Goal: Task Accomplishment & Management: Manage account settings

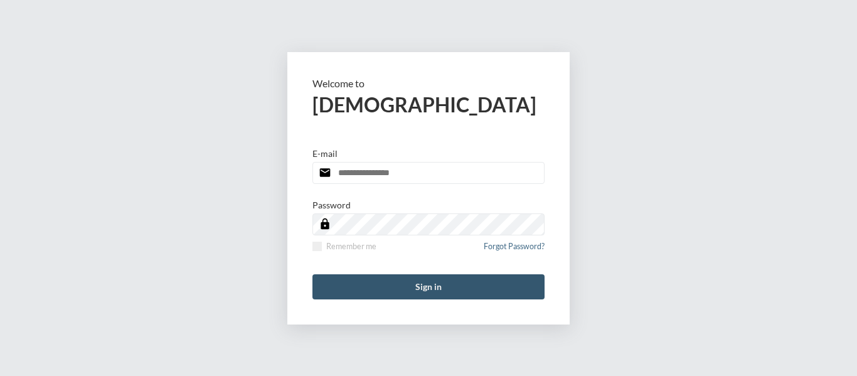
type input "**********"
click at [436, 283] on button "Sign in" at bounding box center [429, 286] width 232 height 25
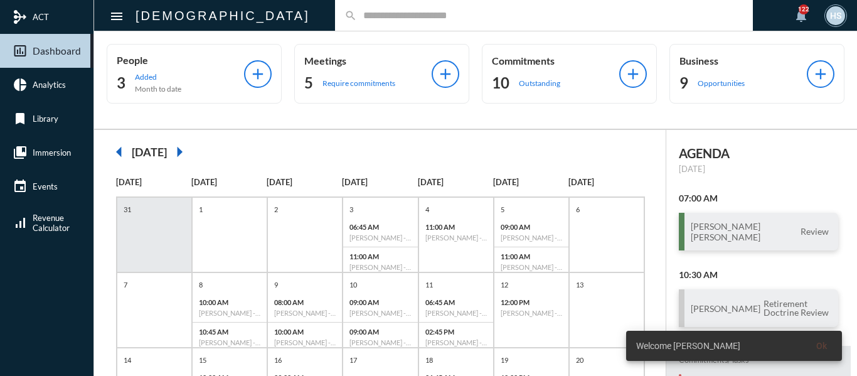
click at [357, 13] on input "text" at bounding box center [550, 15] width 387 height 11
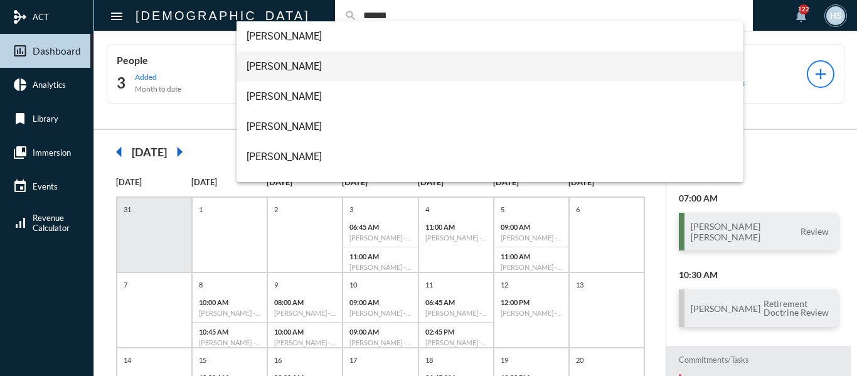
type input "******"
click at [276, 68] on span "[PERSON_NAME]" at bounding box center [491, 66] width 488 height 30
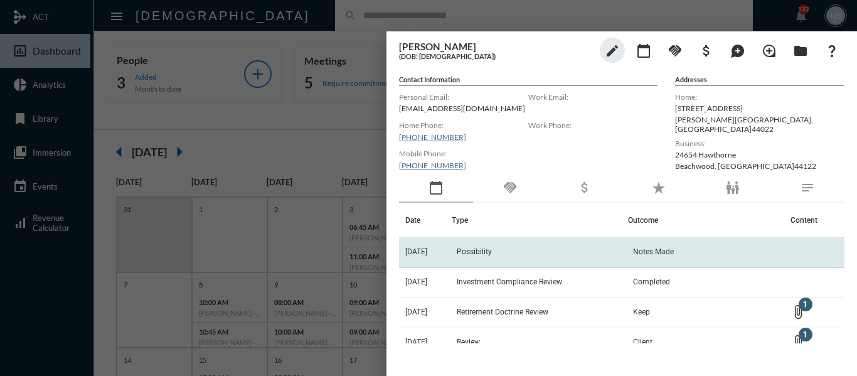
click at [478, 251] on span "Possibility" at bounding box center [474, 251] width 35 height 9
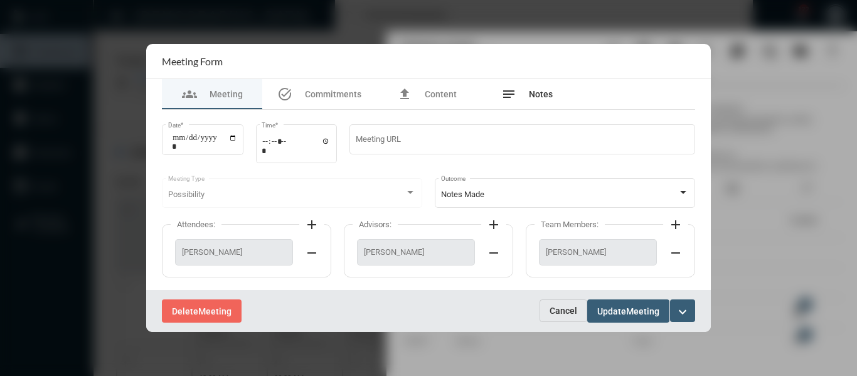
click at [550, 92] on span "Notes" at bounding box center [541, 94] width 24 height 10
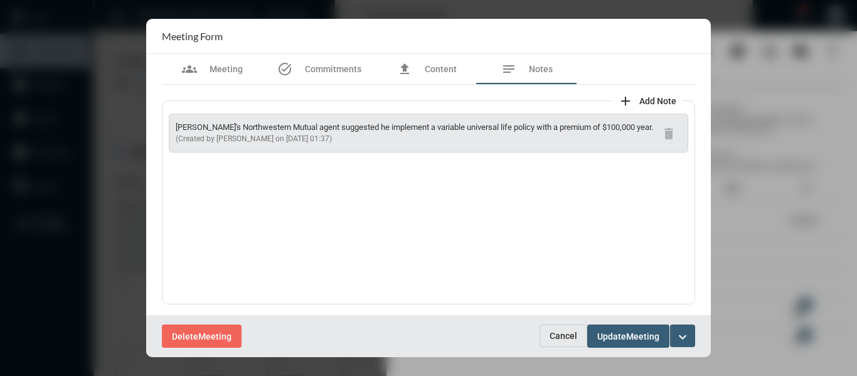
click at [688, 336] on mat-icon "expand_more" at bounding box center [682, 337] width 15 height 15
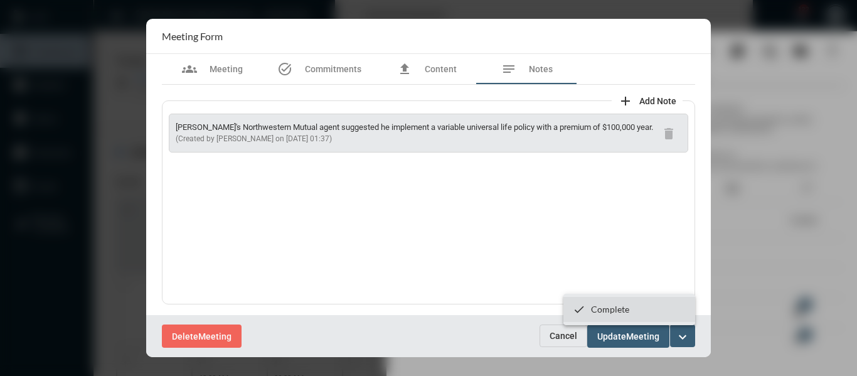
click at [608, 308] on p "Complete" at bounding box center [610, 309] width 38 height 11
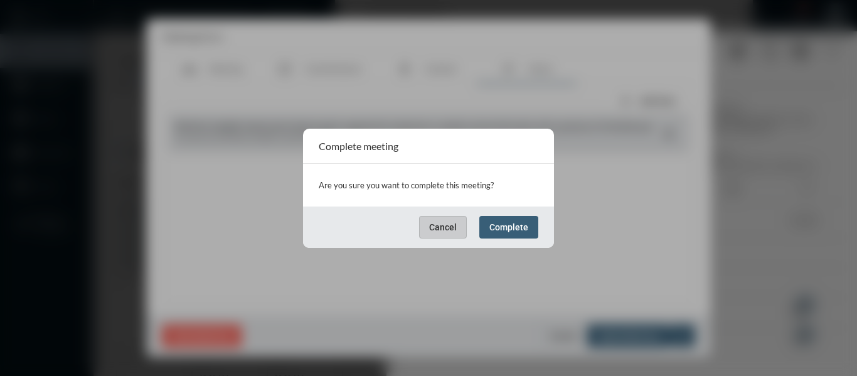
click at [519, 232] on button "Complete" at bounding box center [509, 227] width 59 height 23
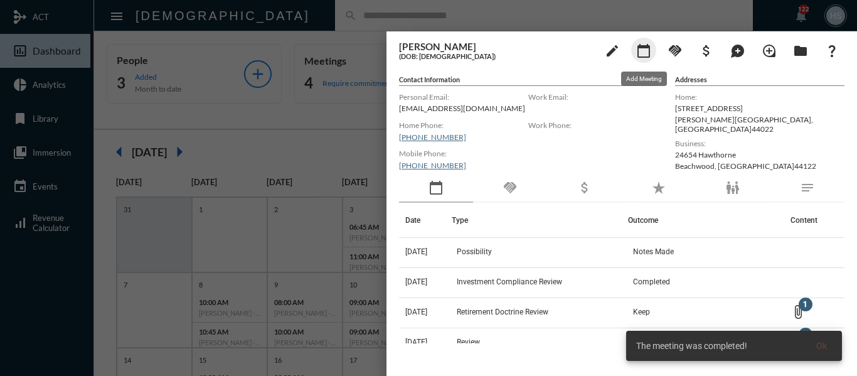
click at [646, 53] on mat-icon "calendar_today" at bounding box center [643, 50] width 15 height 15
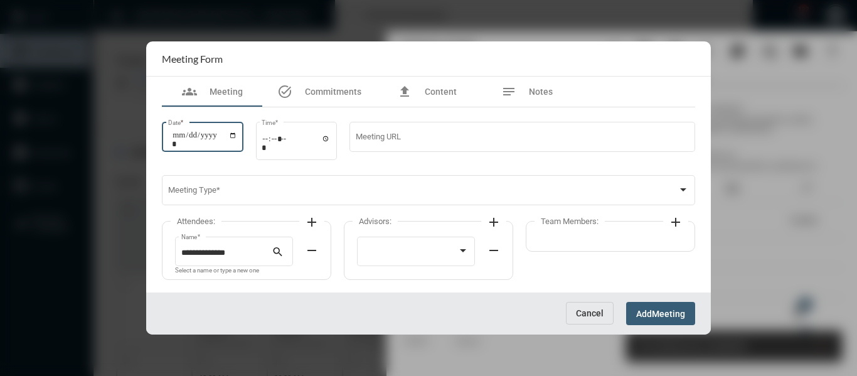
click at [237, 135] on input "Date *" at bounding box center [204, 140] width 65 height 18
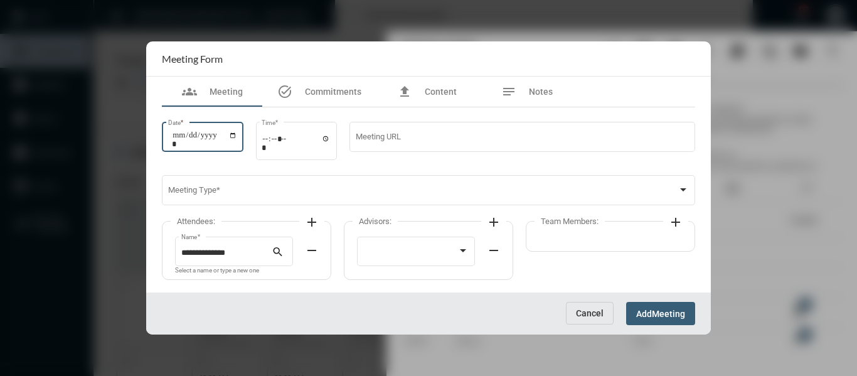
type input "**********"
click at [331, 137] on input "Time *" at bounding box center [296, 143] width 69 height 18
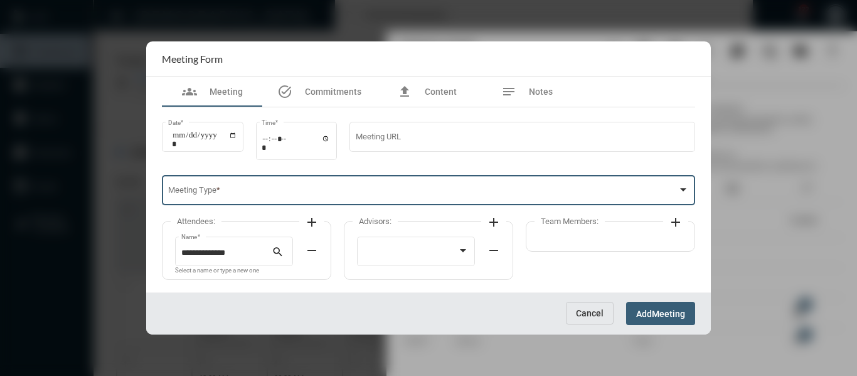
type input "*****"
click at [468, 196] on span at bounding box center [423, 192] width 510 height 9
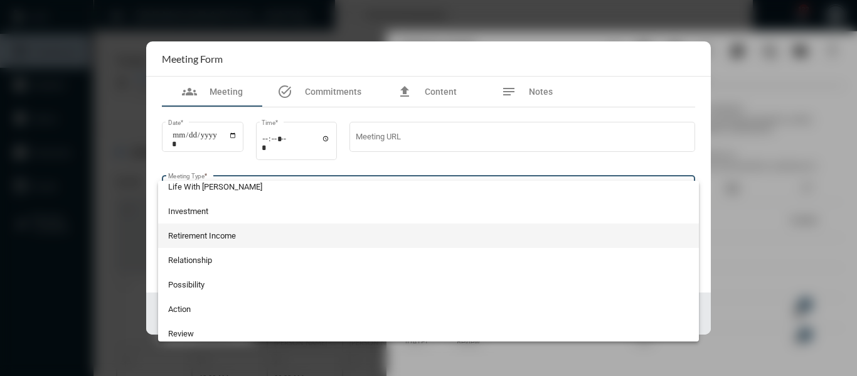
scroll to position [314, 0]
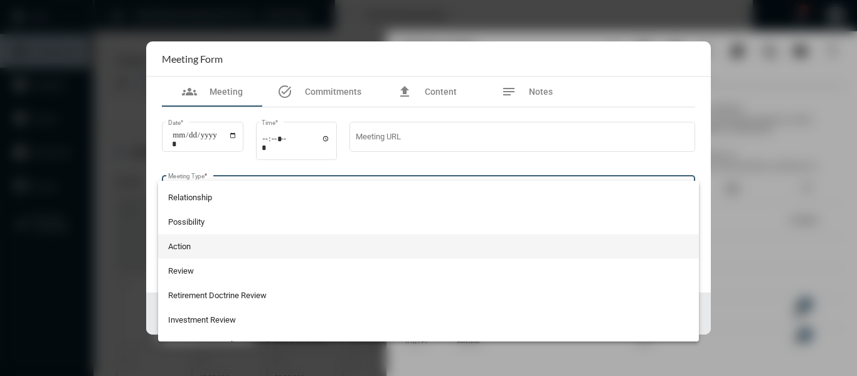
click at [171, 246] on span "Action" at bounding box center [429, 246] width 522 height 24
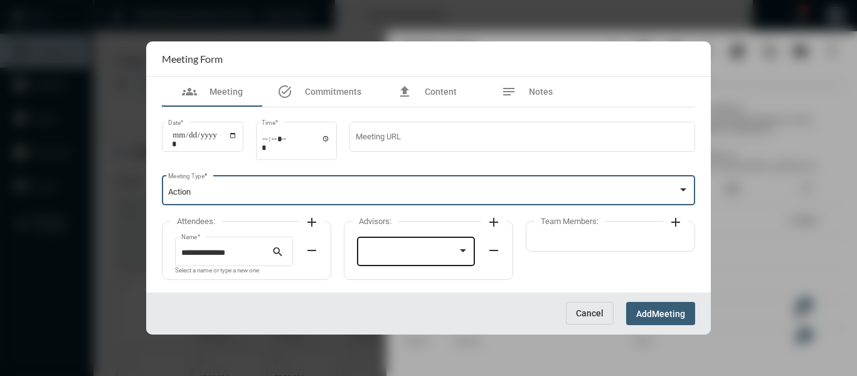
click at [419, 257] on div at bounding box center [410, 253] width 95 height 9
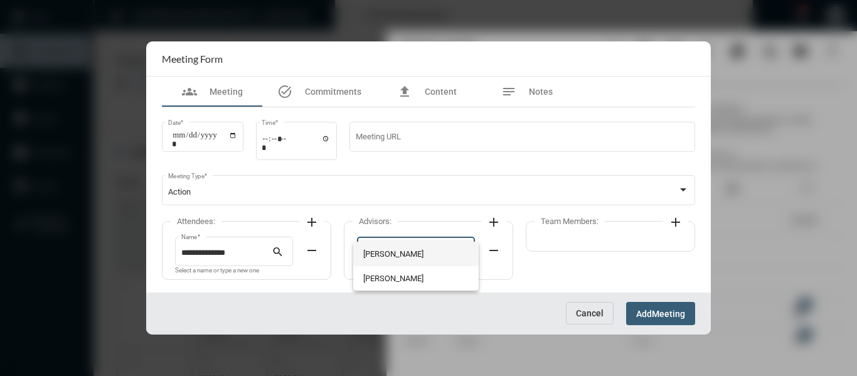
click at [410, 256] on span "[PERSON_NAME]" at bounding box center [416, 254] width 106 height 24
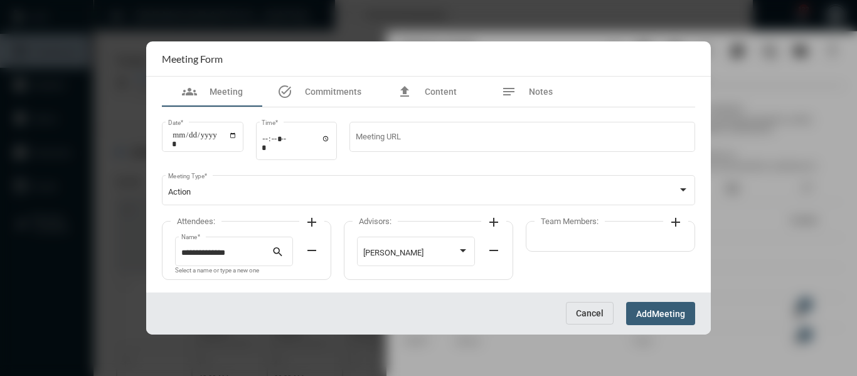
click at [675, 220] on mat-icon "add" at bounding box center [675, 222] width 15 height 15
click at [591, 245] on div at bounding box center [598, 250] width 106 height 32
click at [567, 248] on span "[PERSON_NAME]" at bounding box center [588, 254] width 86 height 24
click at [666, 311] on span "Meeting" at bounding box center [668, 314] width 33 height 10
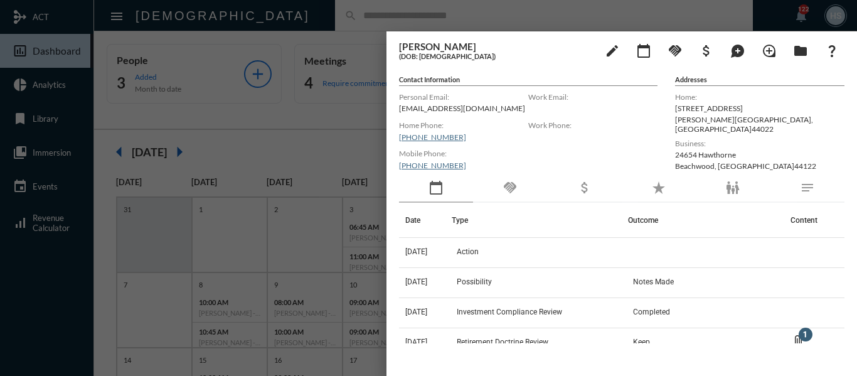
click at [316, 13] on div at bounding box center [428, 188] width 857 height 376
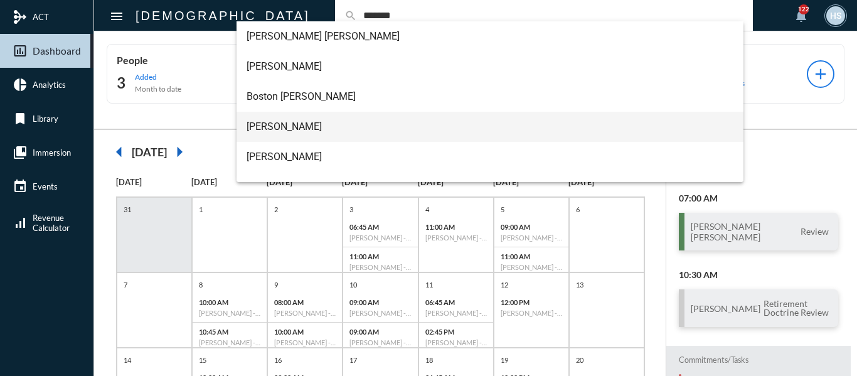
type input "*******"
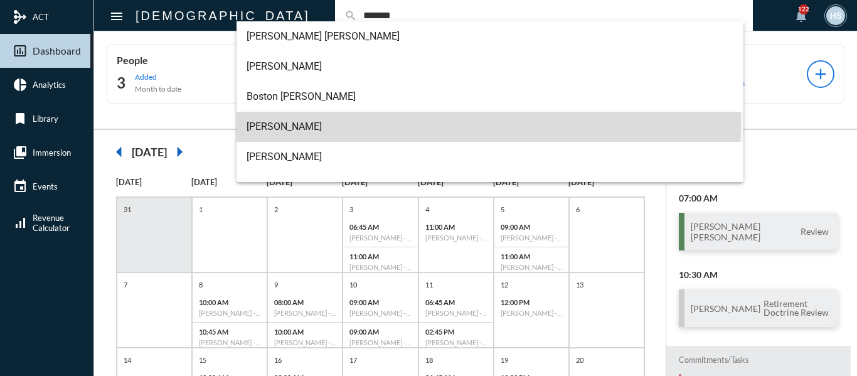
click at [287, 123] on span "[PERSON_NAME]" at bounding box center [491, 127] width 488 height 30
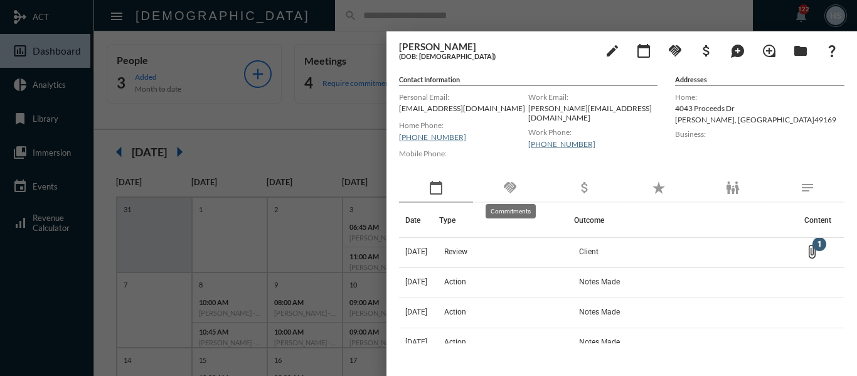
click at [510, 188] on mat-icon "handshake" at bounding box center [510, 187] width 15 height 15
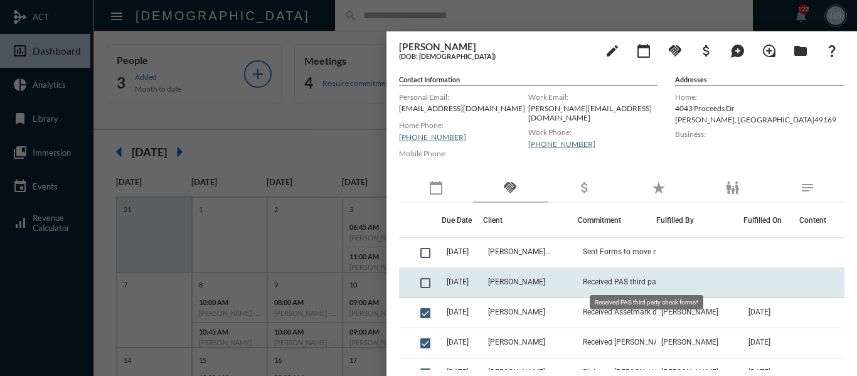
click at [604, 284] on span "Received PAS third party check forms*" at bounding box center [646, 281] width 126 height 9
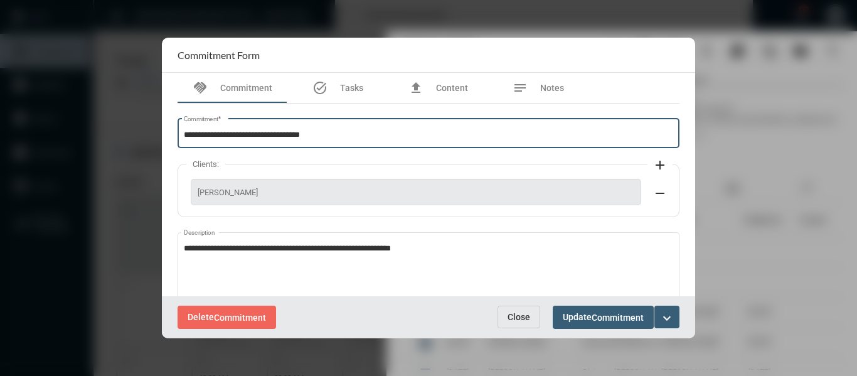
drag, startPoint x: 217, startPoint y: 132, endPoint x: 139, endPoint y: 126, distance: 78.7
click at [153, 131] on div "**********" at bounding box center [428, 188] width 857 height 376
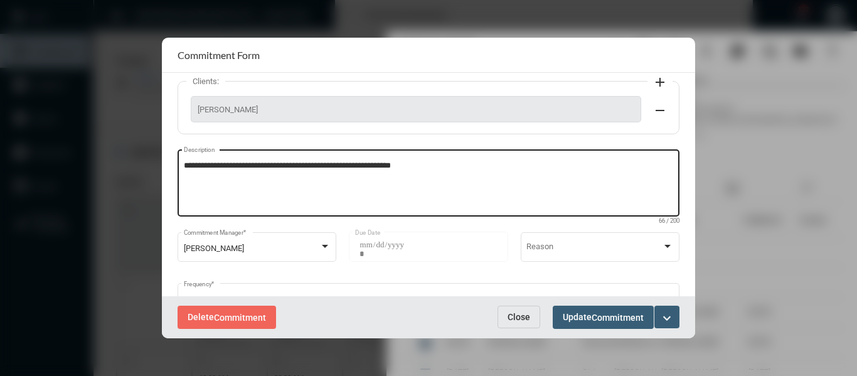
scroll to position [131, 0]
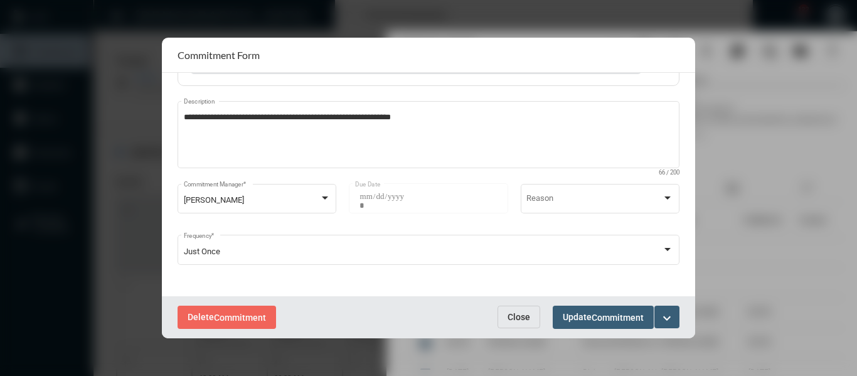
type input "**********"
click at [666, 321] on mat-icon "expand_more" at bounding box center [667, 318] width 15 height 15
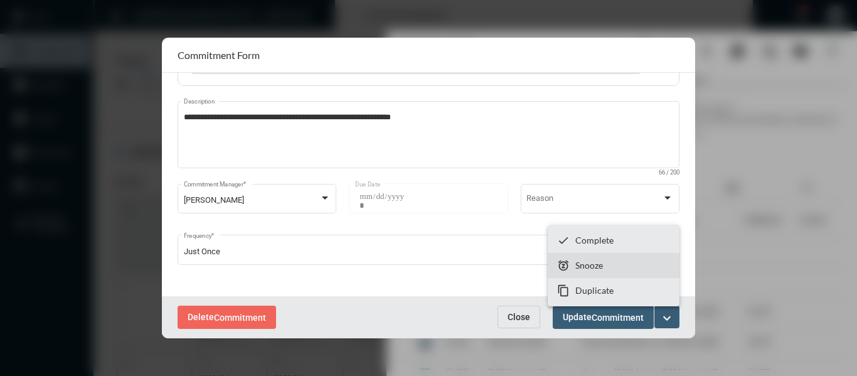
click at [599, 259] on section "snooze Snooze" at bounding box center [614, 265] width 132 height 25
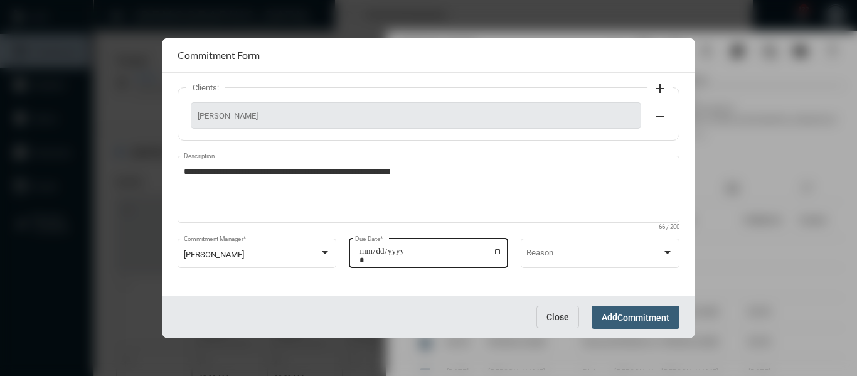
scroll to position [80, 0]
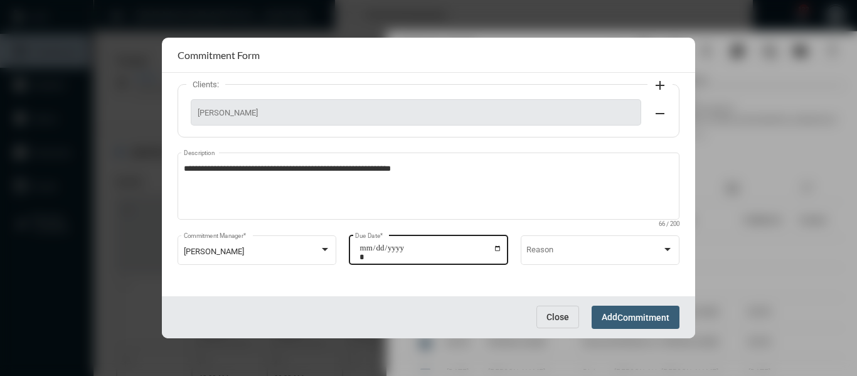
click at [496, 249] on input "**********" at bounding box center [431, 253] width 142 height 18
type input "**********"
click at [649, 320] on span "Commitment" at bounding box center [644, 318] width 52 height 10
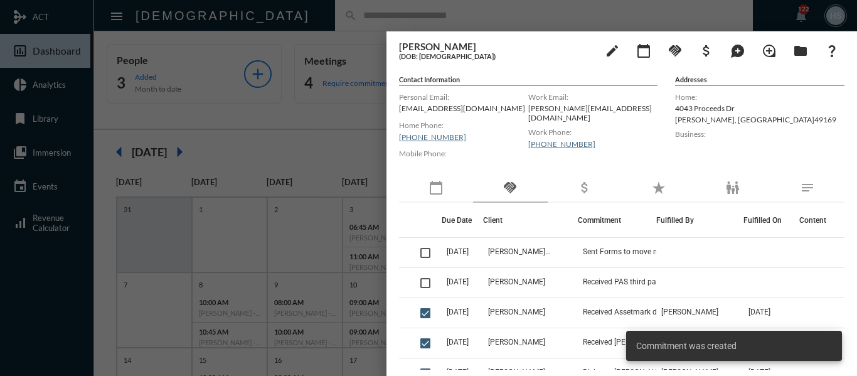
click at [351, 139] on div at bounding box center [428, 188] width 857 height 376
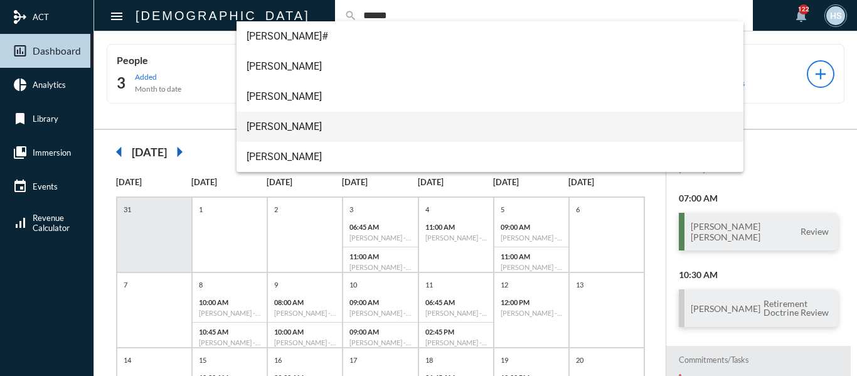
type input "******"
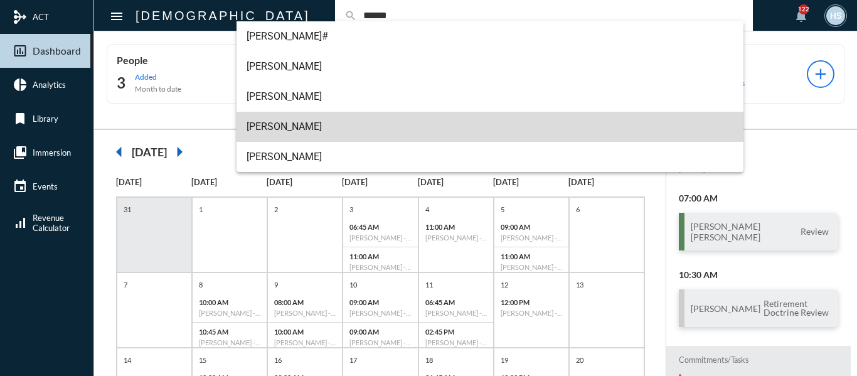
click at [286, 125] on span "[PERSON_NAME]" at bounding box center [491, 127] width 488 height 30
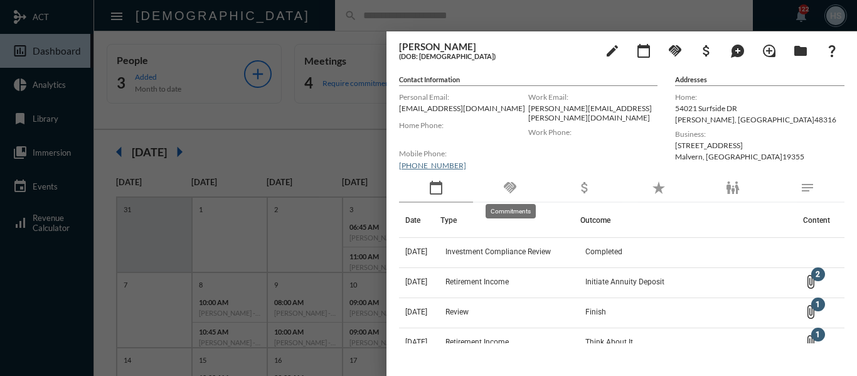
click at [510, 184] on mat-icon "handshake" at bounding box center [510, 187] width 15 height 15
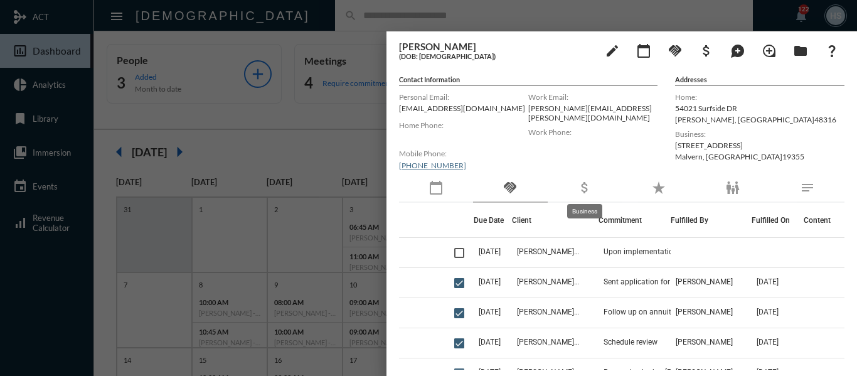
click at [583, 191] on mat-icon "attach_money" at bounding box center [584, 187] width 15 height 15
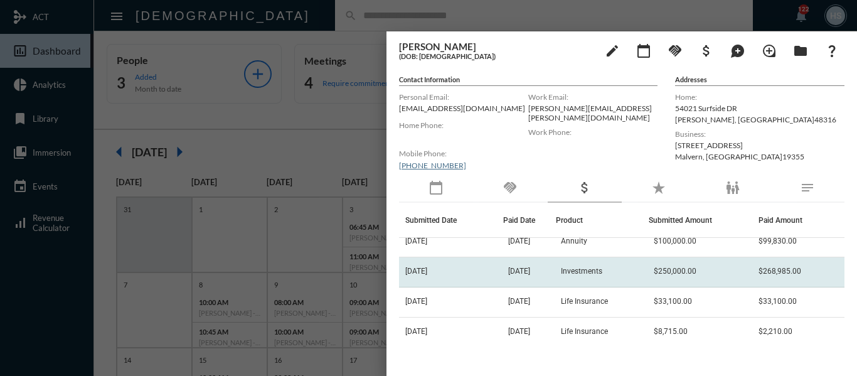
scroll to position [15, 0]
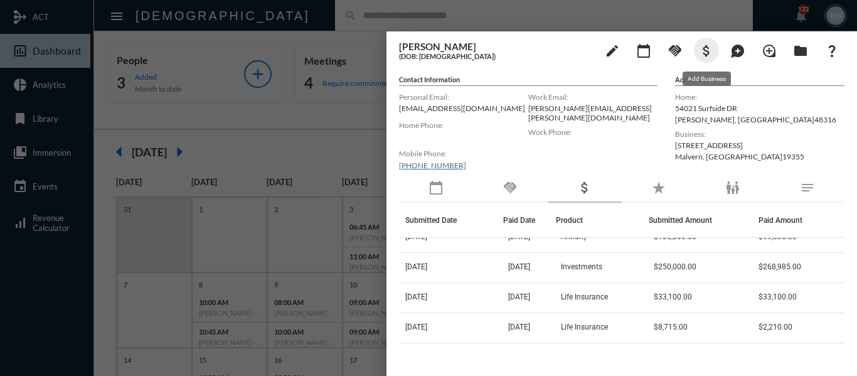
click at [702, 53] on mat-icon "attach_money" at bounding box center [706, 50] width 15 height 15
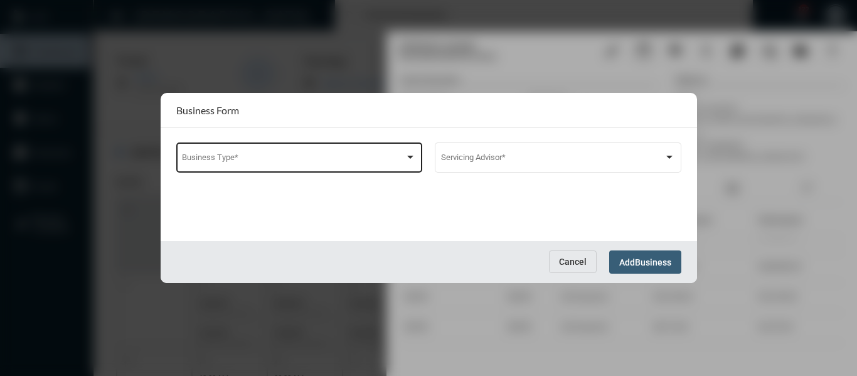
click at [304, 155] on div "Business Type *" at bounding box center [299, 157] width 234 height 32
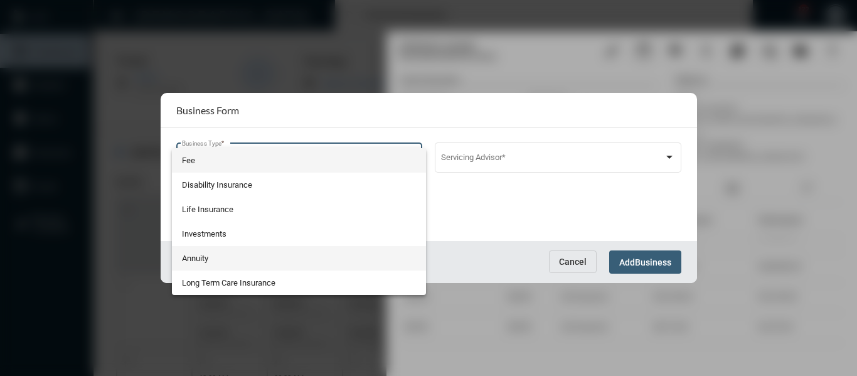
click at [200, 257] on span "Annuity" at bounding box center [299, 258] width 234 height 24
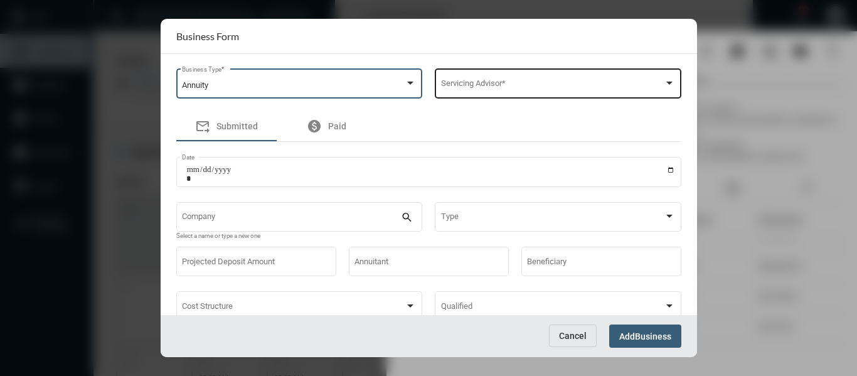
click at [554, 83] on span at bounding box center [552, 85] width 223 height 9
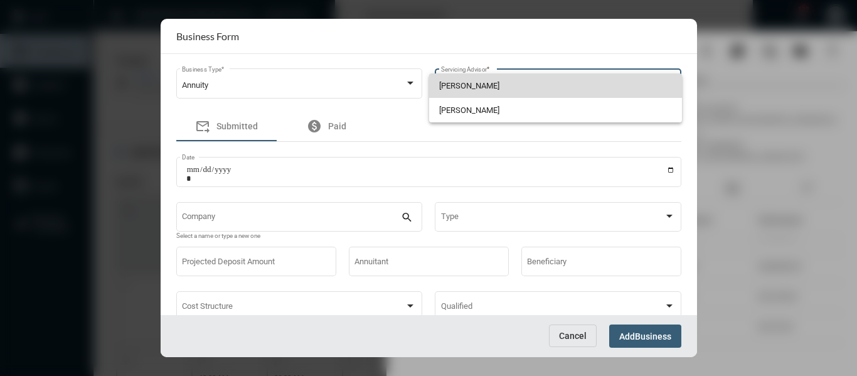
click at [468, 83] on span "[PERSON_NAME]" at bounding box center [555, 85] width 233 height 24
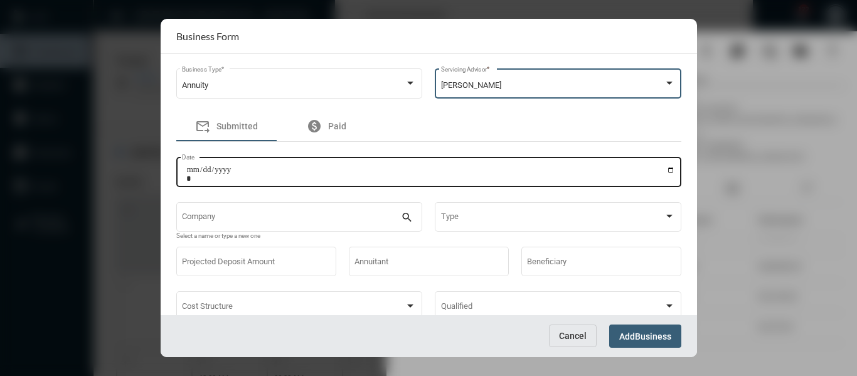
click at [208, 171] on input "Date" at bounding box center [430, 174] width 489 height 18
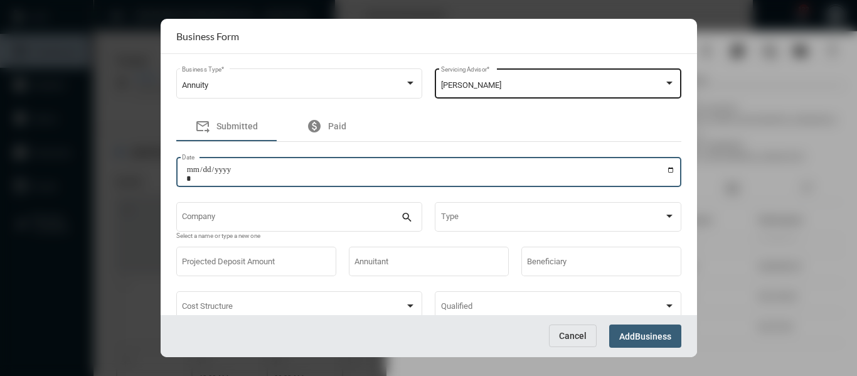
click at [667, 167] on input "Date" at bounding box center [430, 174] width 489 height 18
type input "**********"
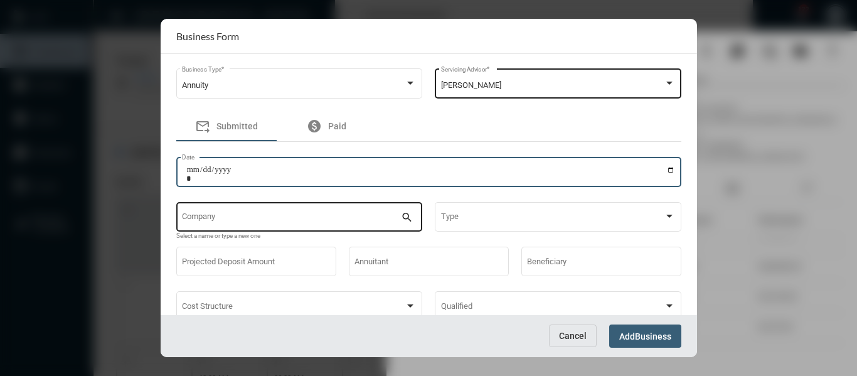
click at [301, 220] on input "Company" at bounding box center [291, 219] width 219 height 9
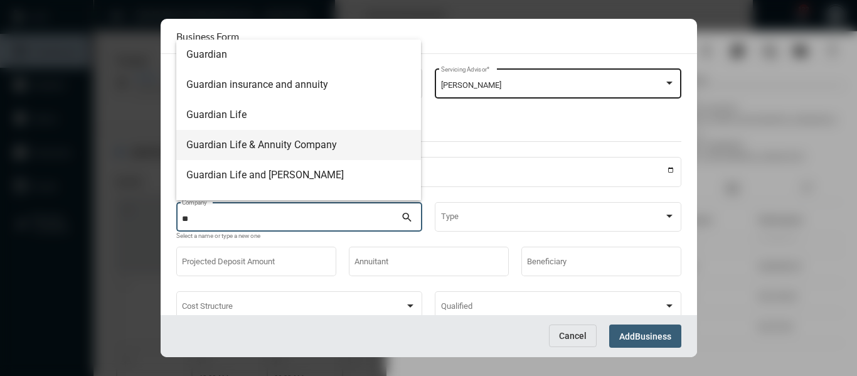
click at [299, 145] on span "Guardian Life & Annuity Company" at bounding box center [298, 145] width 225 height 30
type input "**********"
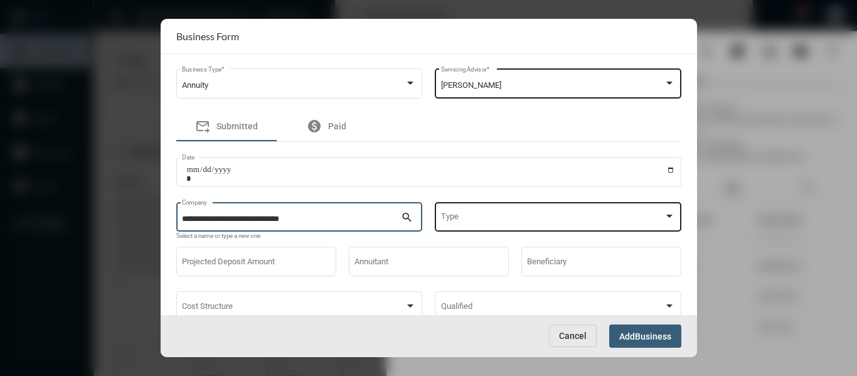
click at [474, 223] on span at bounding box center [552, 219] width 223 height 9
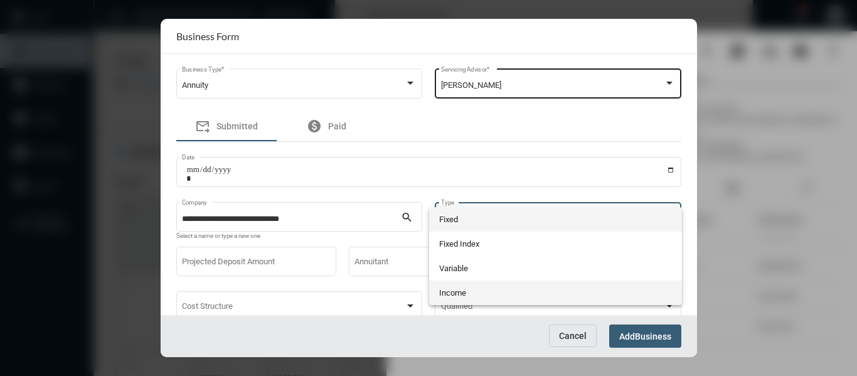
click at [447, 289] on span "Income" at bounding box center [555, 293] width 233 height 24
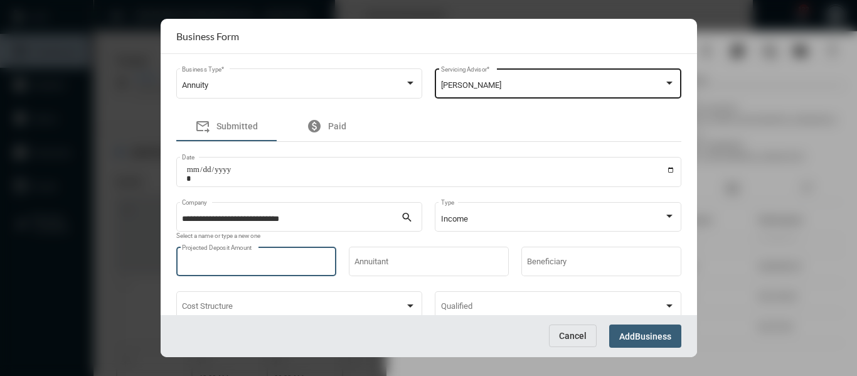
click at [209, 264] on input "Projected Deposit Amount" at bounding box center [256, 263] width 148 height 9
type input "******"
click at [419, 279] on div "Annuitant" at bounding box center [429, 267] width 160 height 41
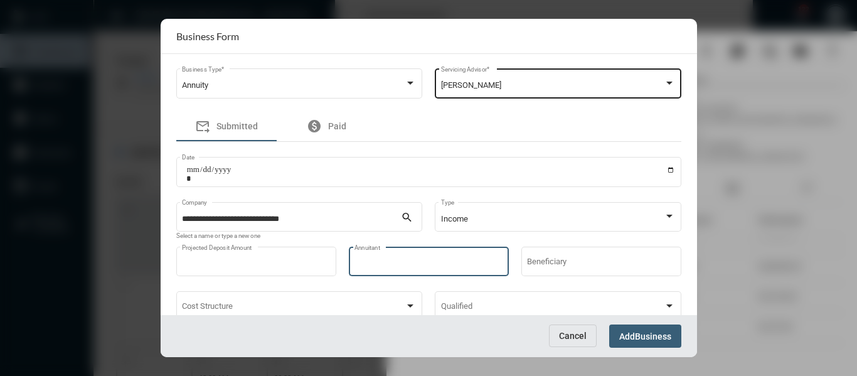
click at [419, 267] on input "Annuitant" at bounding box center [429, 263] width 148 height 9
type input "**********"
click at [658, 337] on span "Business" at bounding box center [653, 336] width 36 height 10
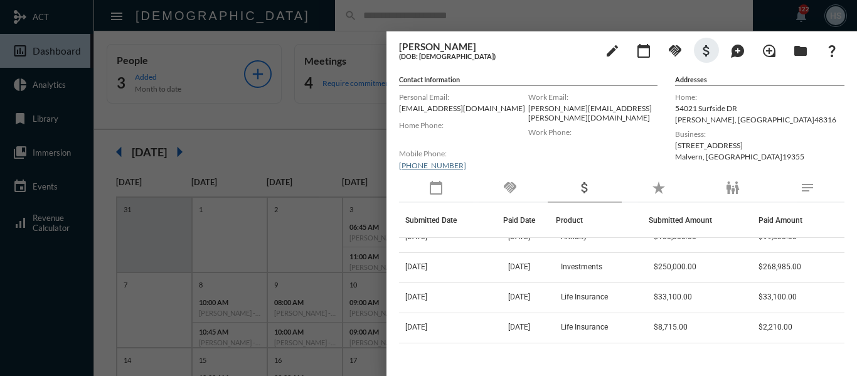
click at [305, 16] on div at bounding box center [428, 188] width 857 height 376
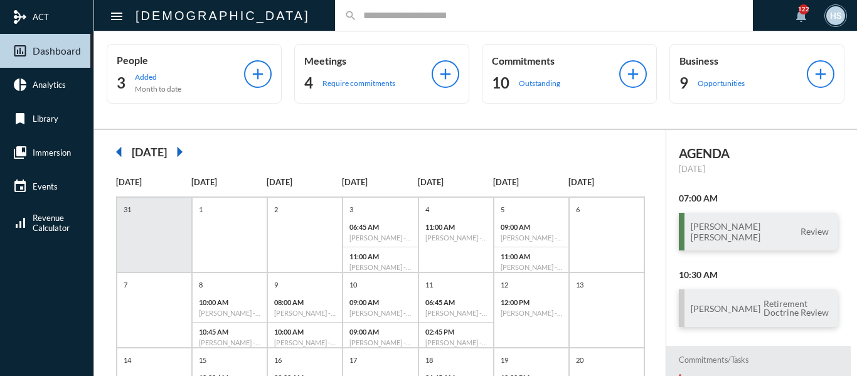
type input "*"
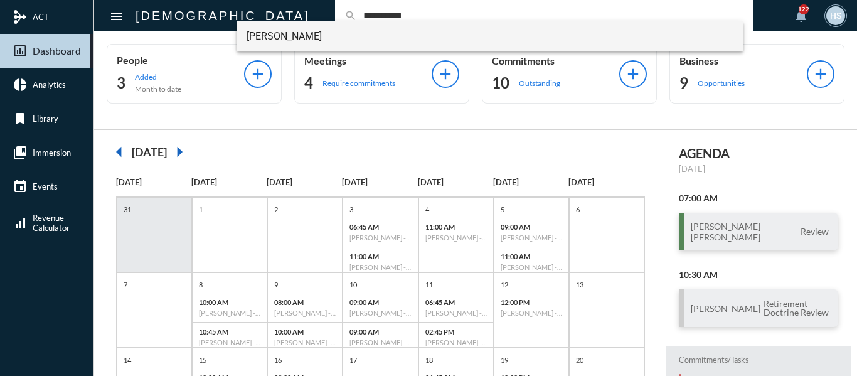
type input "**********"
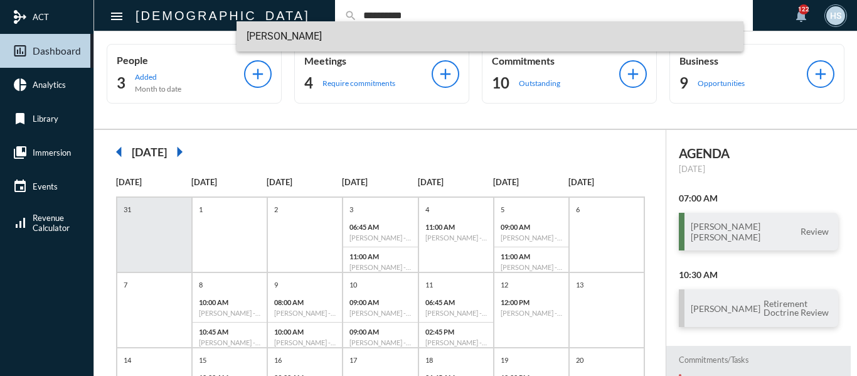
click at [274, 33] on span "[PERSON_NAME]" at bounding box center [491, 36] width 488 height 30
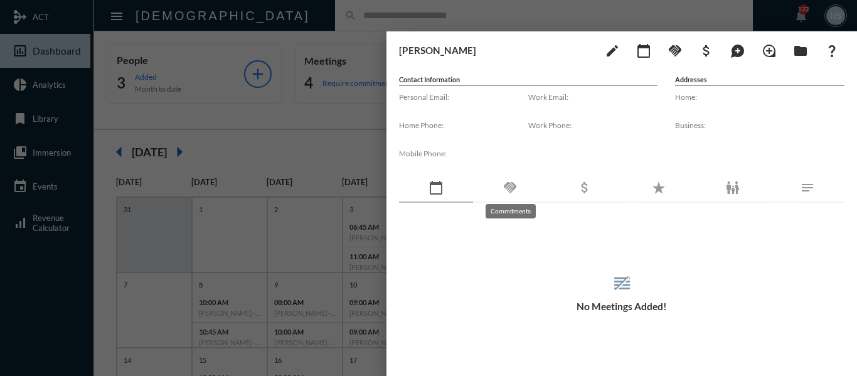
click at [508, 182] on mat-icon "handshake" at bounding box center [510, 187] width 15 height 15
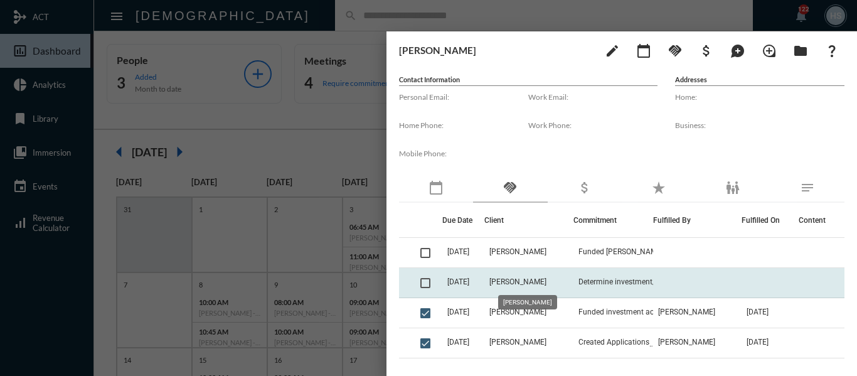
click at [537, 279] on span "[PERSON_NAME]" at bounding box center [518, 281] width 57 height 9
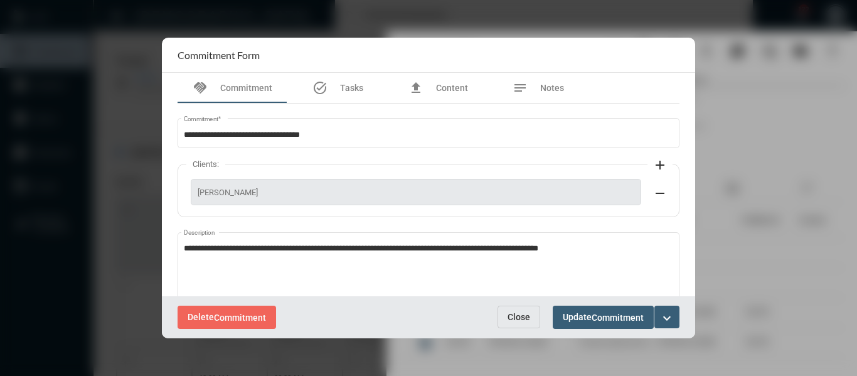
click at [528, 315] on span "Close" at bounding box center [519, 317] width 23 height 10
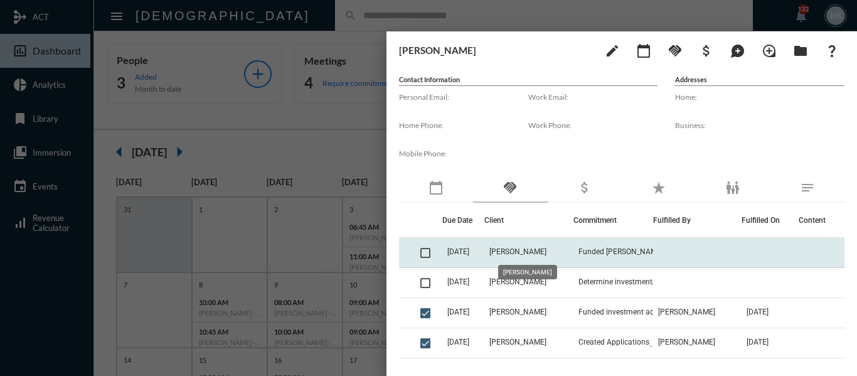
click at [540, 250] on span "[PERSON_NAME]" at bounding box center [518, 251] width 57 height 9
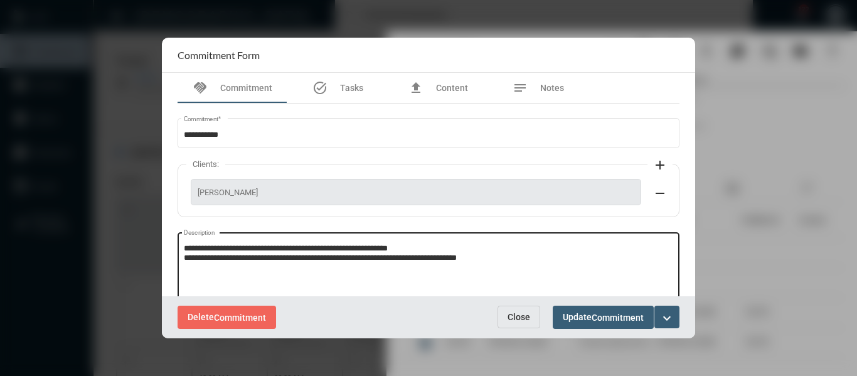
click at [532, 255] on textarea "**********" at bounding box center [429, 268] width 490 height 50
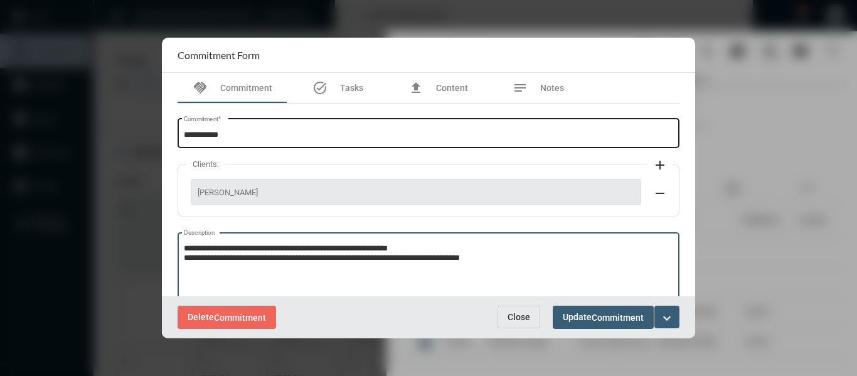
type textarea "**********"
click at [242, 133] on input "**********" at bounding box center [429, 135] width 490 height 9
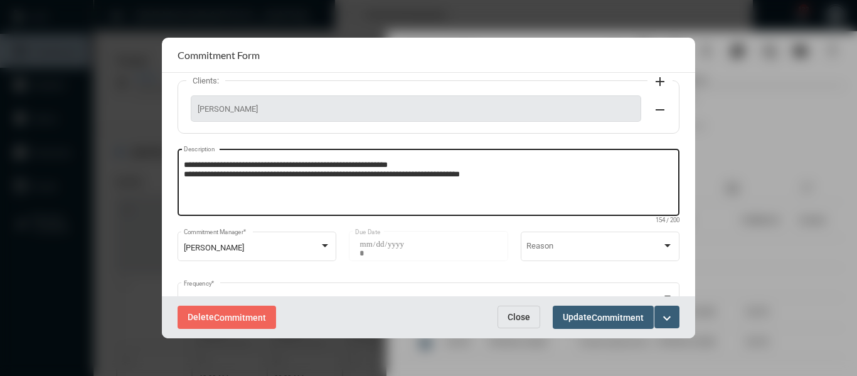
scroll to position [131, 0]
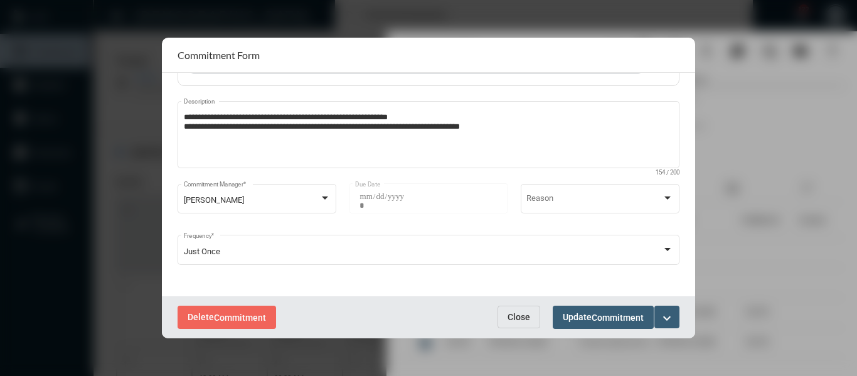
type input "**********"
click at [674, 321] on mat-icon "expand_more" at bounding box center [667, 318] width 15 height 15
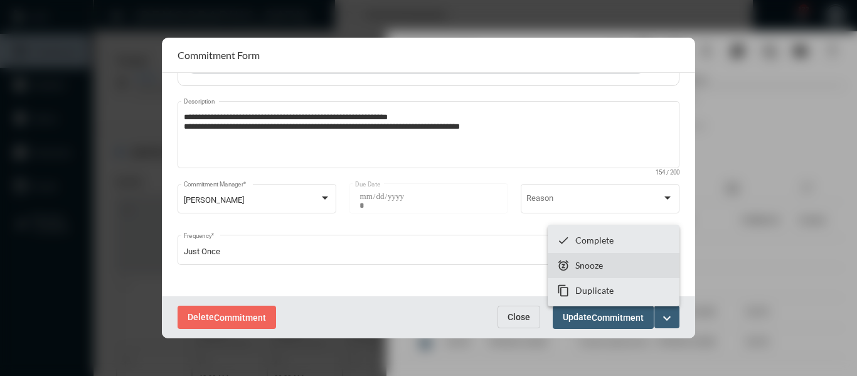
click at [581, 267] on p "Snooze" at bounding box center [590, 265] width 28 height 11
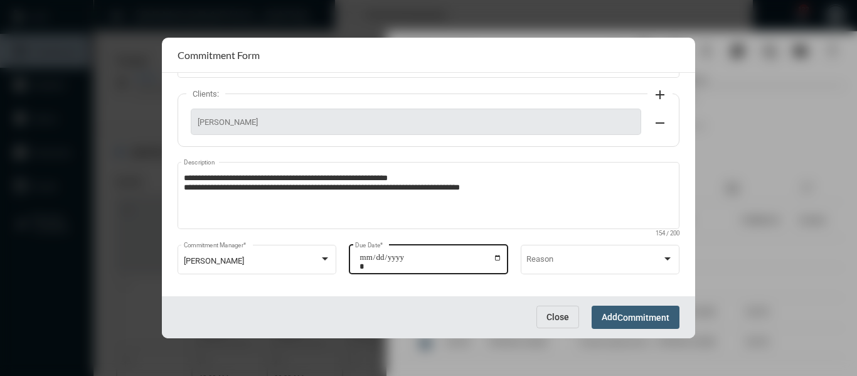
scroll to position [80, 0]
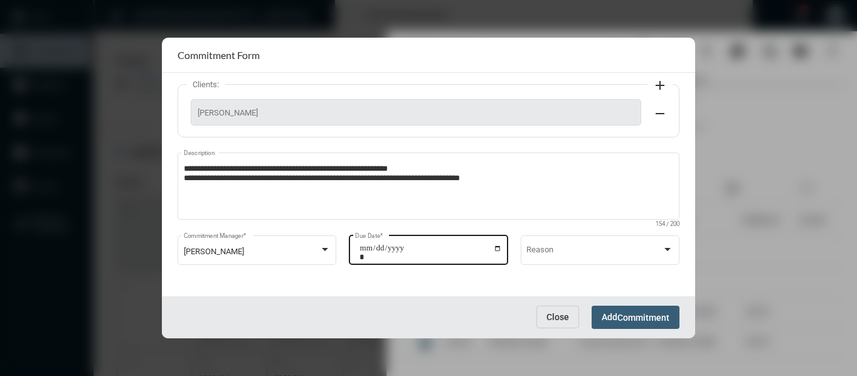
click at [493, 250] on input "**********" at bounding box center [431, 253] width 142 height 18
type input "**********"
click at [647, 313] on span "Commitment" at bounding box center [644, 318] width 52 height 10
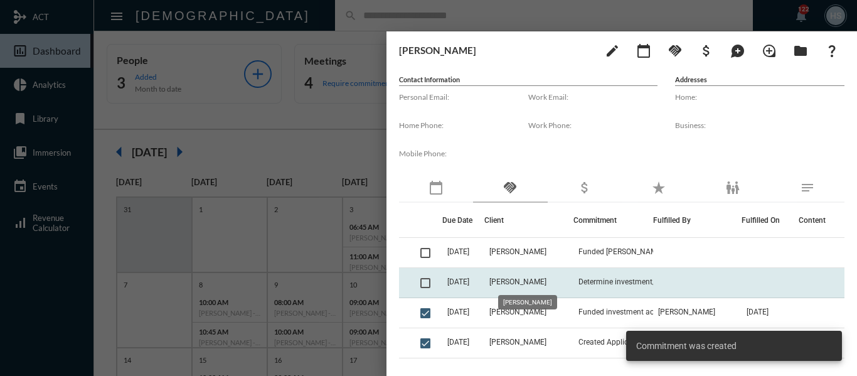
click at [545, 283] on span "[PERSON_NAME]" at bounding box center [518, 281] width 57 height 9
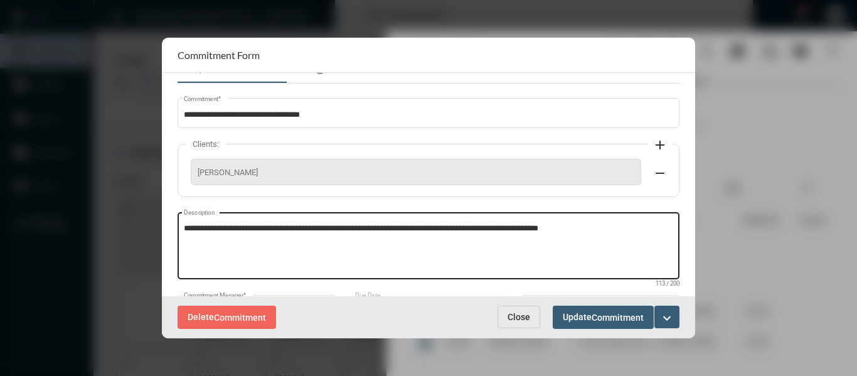
scroll to position [0, 0]
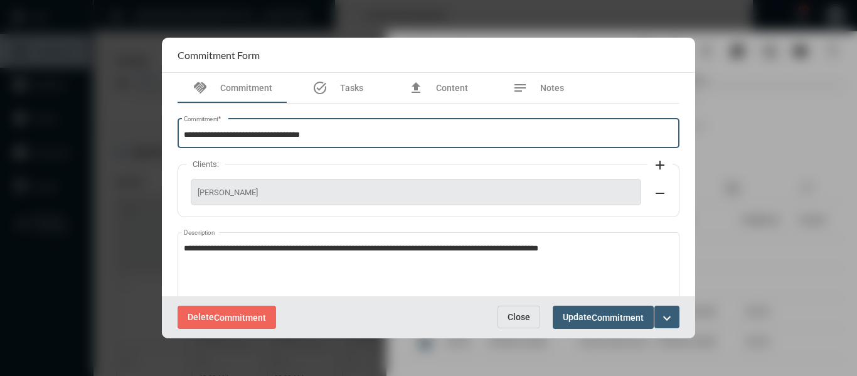
drag, startPoint x: 340, startPoint y: 133, endPoint x: 137, endPoint y: 135, distance: 202.1
click at [137, 135] on div "**********" at bounding box center [428, 188] width 857 height 376
type input "******"
click at [508, 321] on span "Close" at bounding box center [519, 317] width 23 height 10
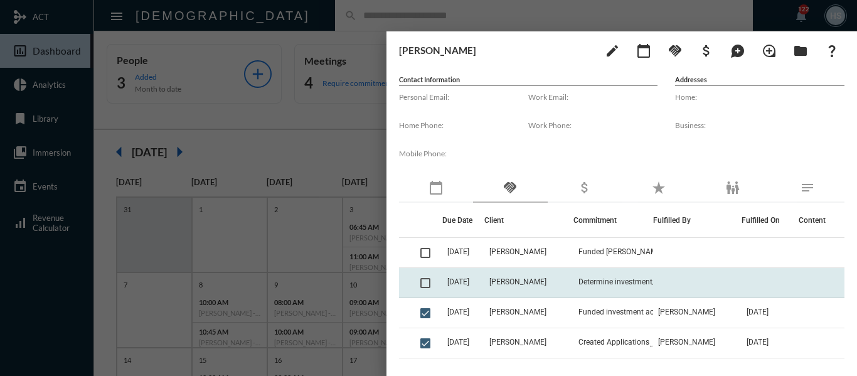
click at [426, 285] on span at bounding box center [426, 283] width 10 height 10
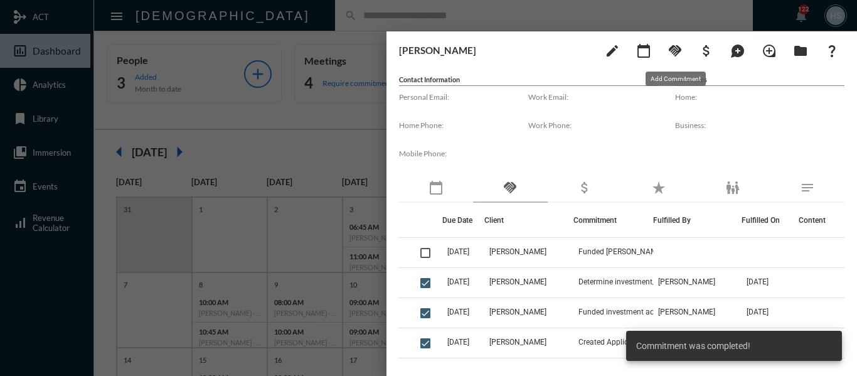
click at [681, 51] on mat-icon "handshake" at bounding box center [675, 50] width 15 height 15
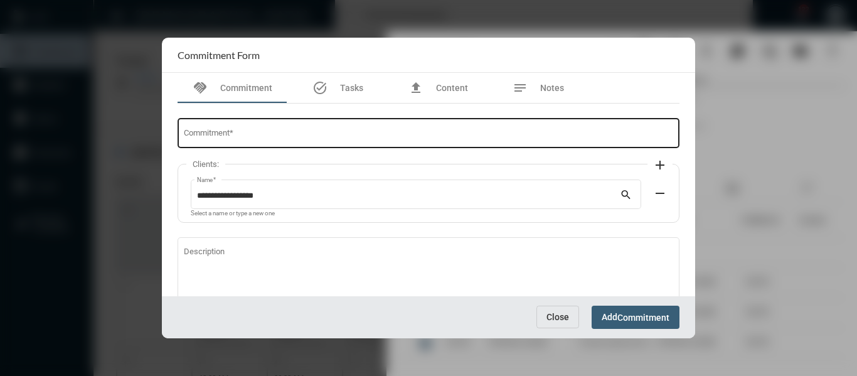
click at [254, 129] on div "Commitment *" at bounding box center [429, 132] width 490 height 32
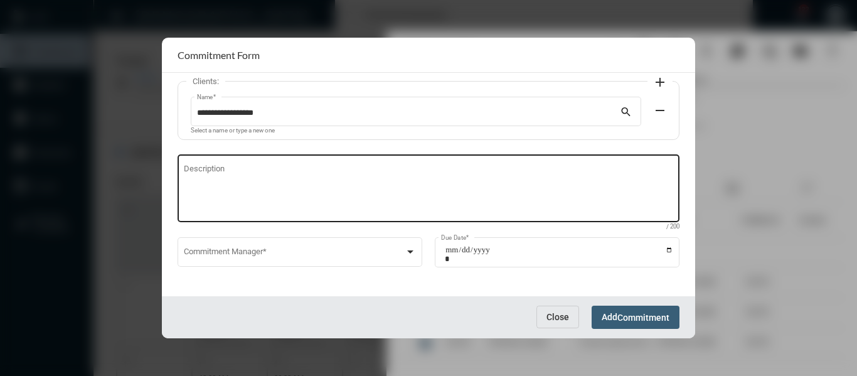
scroll to position [85, 0]
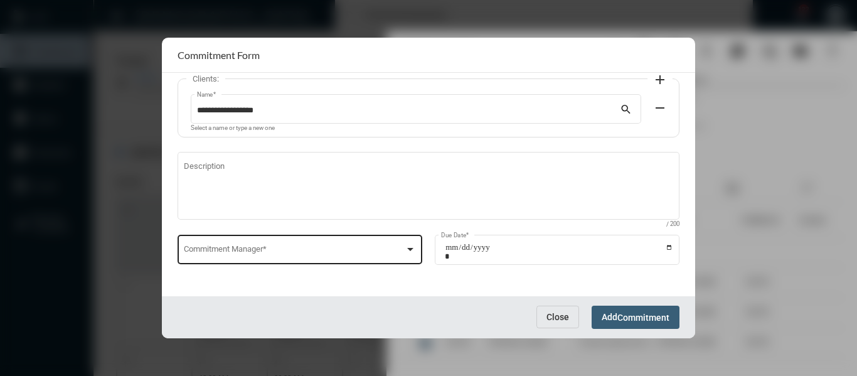
type input "**********"
click at [407, 249] on div at bounding box center [410, 249] width 6 height 3
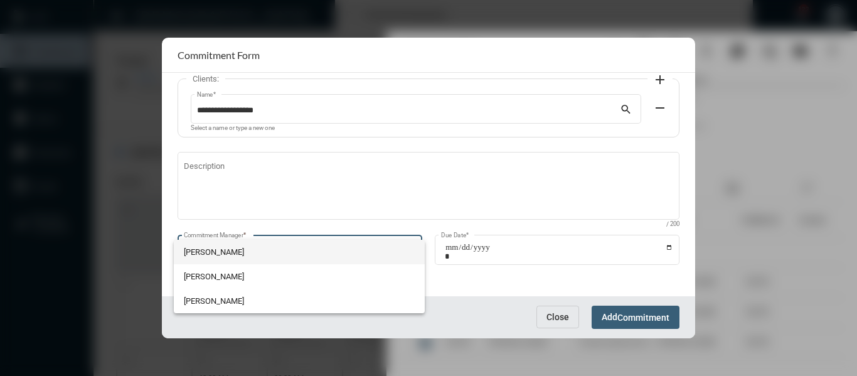
click at [232, 247] on span "[PERSON_NAME]" at bounding box center [299, 252] width 231 height 24
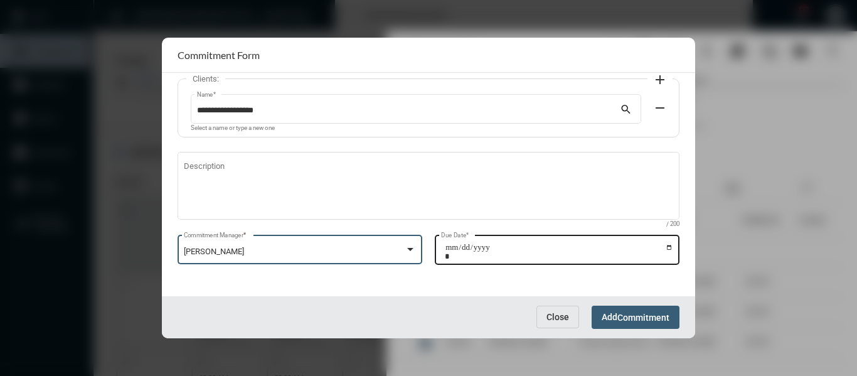
click at [667, 249] on input "Due Date *" at bounding box center [559, 252] width 228 height 18
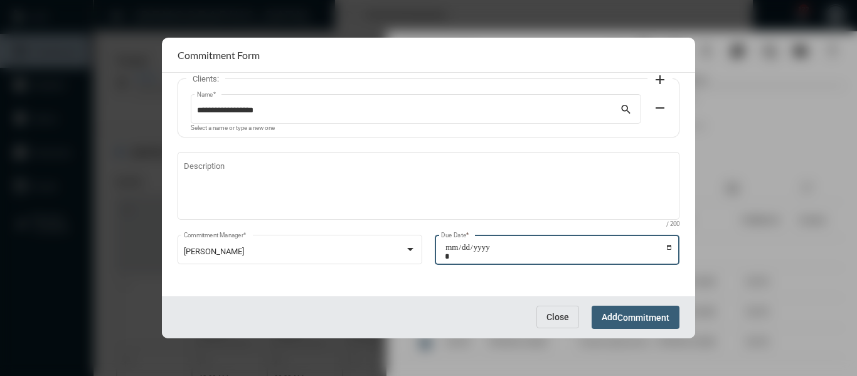
type input "**********"
click at [628, 314] on span "Commitment" at bounding box center [644, 318] width 52 height 10
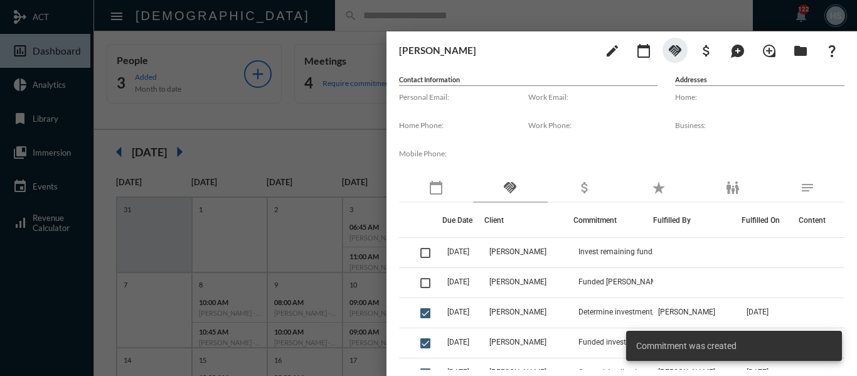
click at [348, 154] on div at bounding box center [428, 188] width 857 height 376
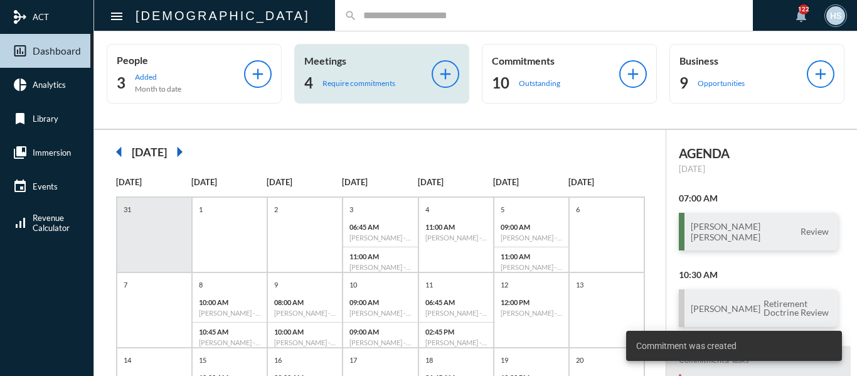
click at [326, 86] on p "Require commitments" at bounding box center [359, 82] width 73 height 9
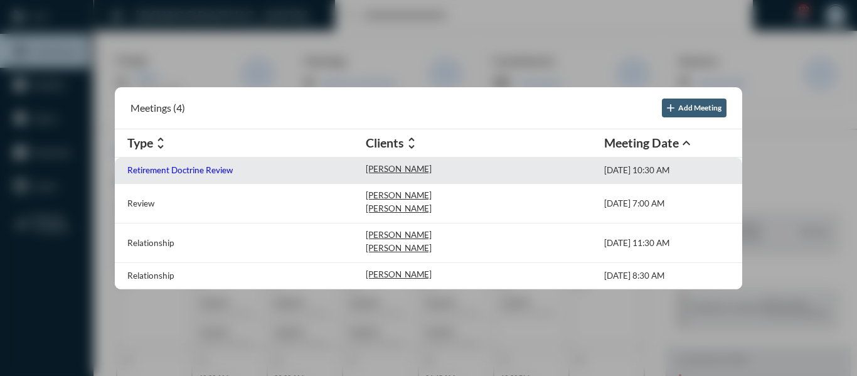
click at [173, 167] on p "Retirement Doctrine Review" at bounding box center [179, 170] width 105 height 10
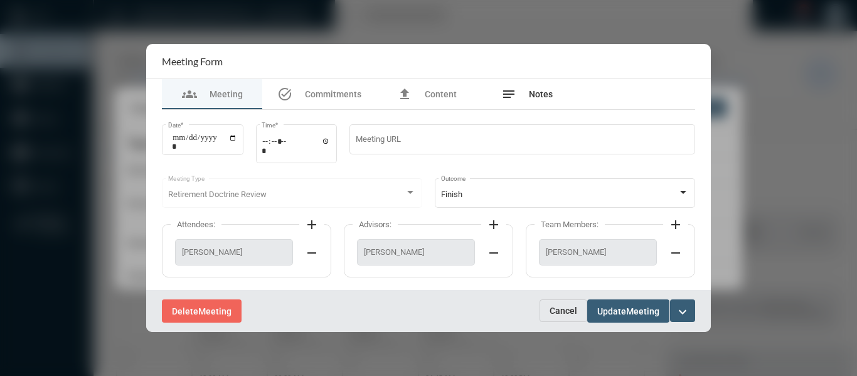
click at [537, 94] on span "Notes" at bounding box center [541, 94] width 24 height 10
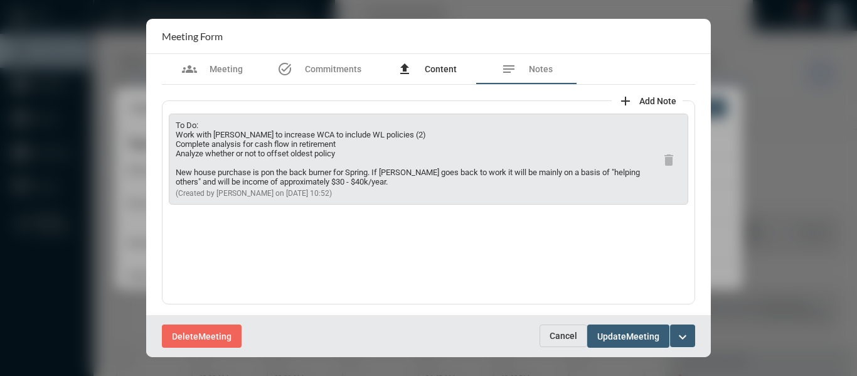
click at [439, 67] on span "Content" at bounding box center [441, 69] width 32 height 10
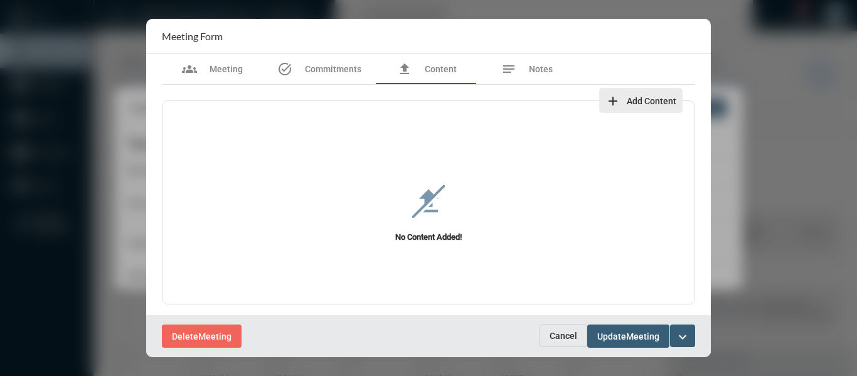
click at [657, 98] on span "Add Content" at bounding box center [652, 101] width 50 height 10
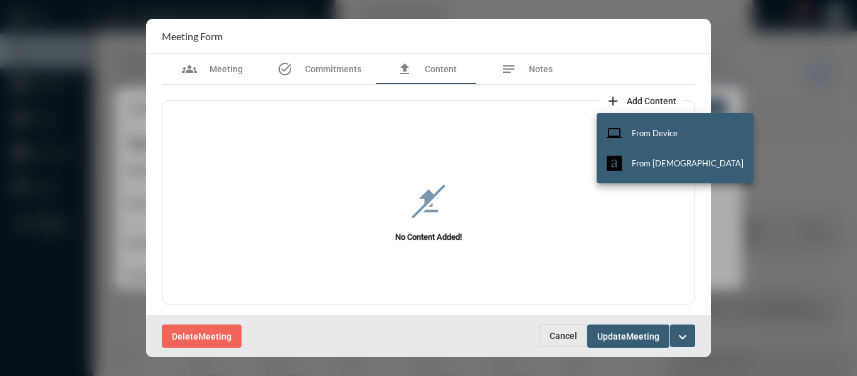
click at [490, 129] on div at bounding box center [428, 188] width 857 height 376
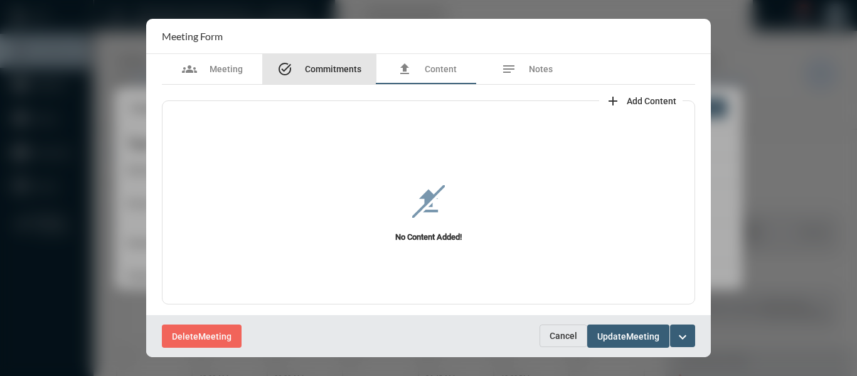
click at [310, 66] on span "Commitments" at bounding box center [333, 69] width 56 height 10
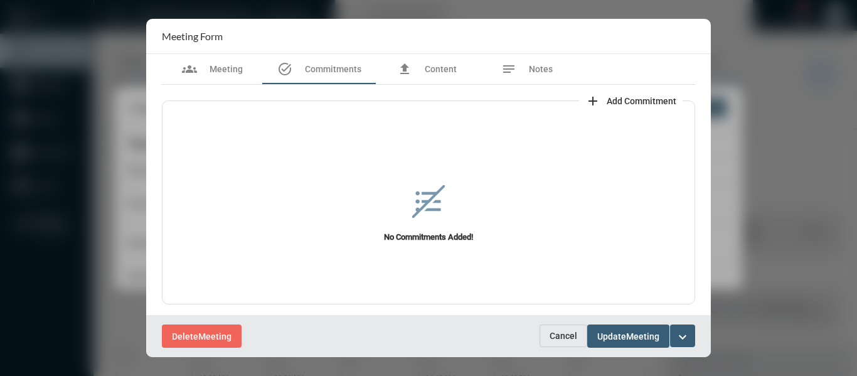
click at [642, 97] on span "Add Commitment" at bounding box center [642, 101] width 70 height 10
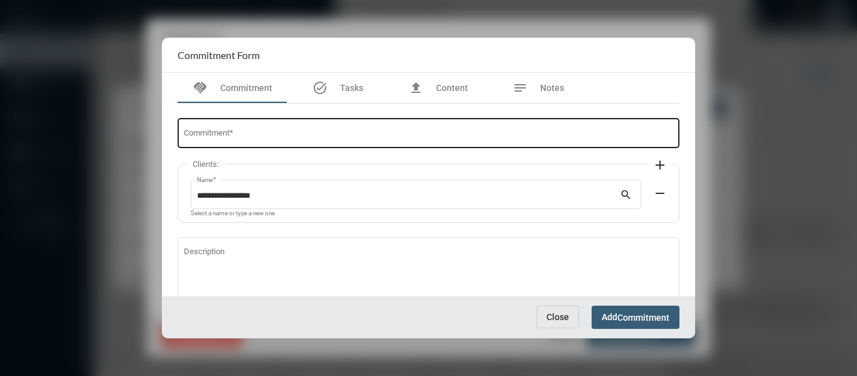
click at [313, 134] on input "Commitment *" at bounding box center [429, 135] width 490 height 9
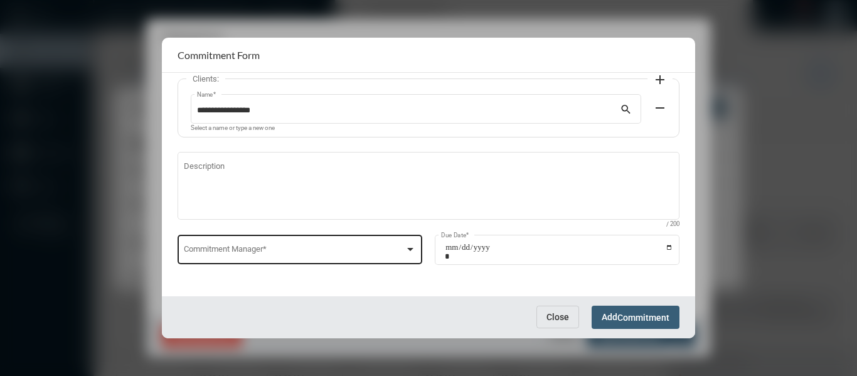
type input "**********"
click at [407, 251] on div at bounding box center [410, 249] width 11 height 10
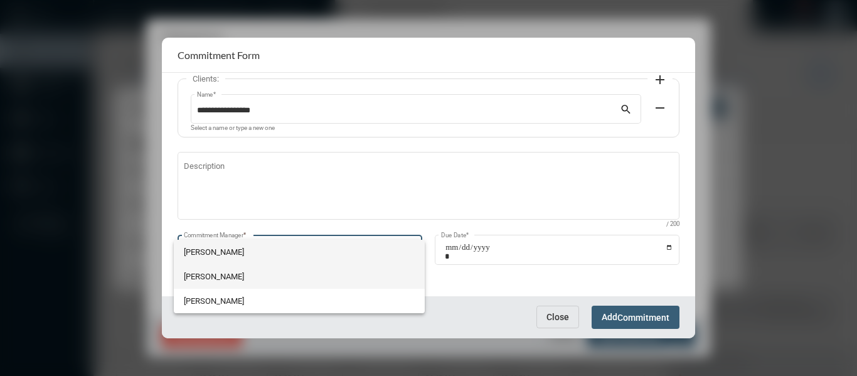
drag, startPoint x: 197, startPoint y: 278, endPoint x: 211, endPoint y: 276, distance: 14.0
click at [198, 277] on span "[PERSON_NAME]" at bounding box center [299, 276] width 231 height 24
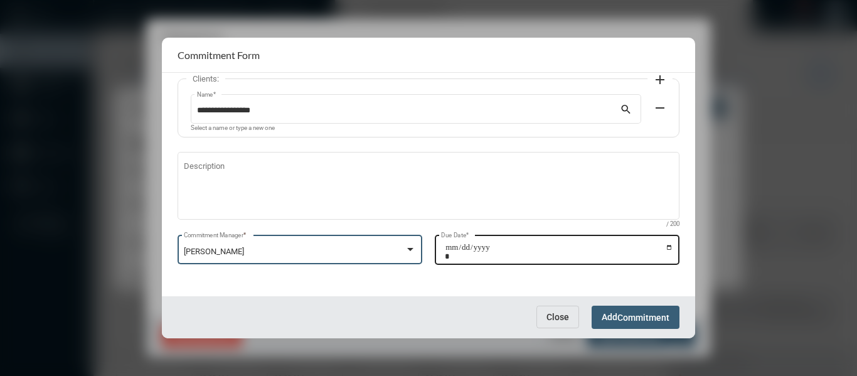
click at [665, 245] on input "Due Date *" at bounding box center [559, 252] width 228 height 18
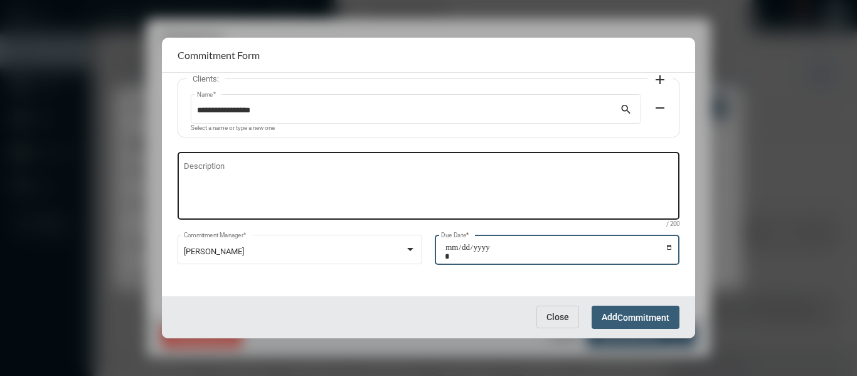
type input "**********"
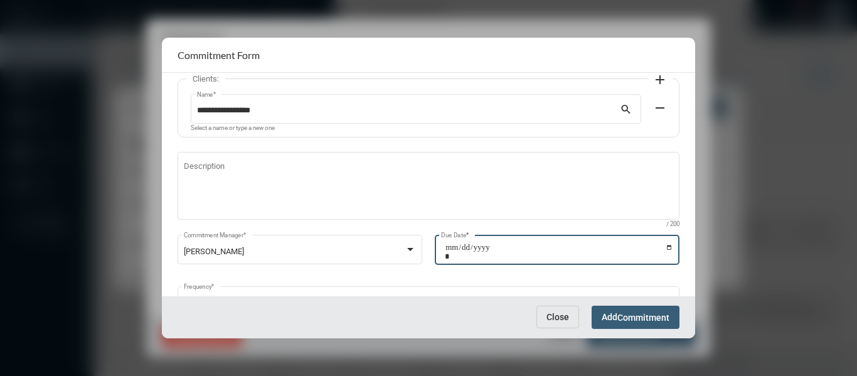
click at [646, 318] on span "Commitment" at bounding box center [644, 318] width 52 height 10
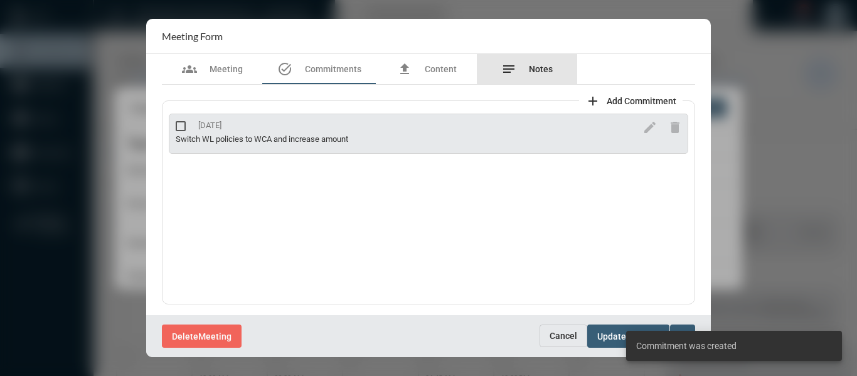
click at [545, 63] on div "notes Notes" at bounding box center [526, 69] width 51 height 15
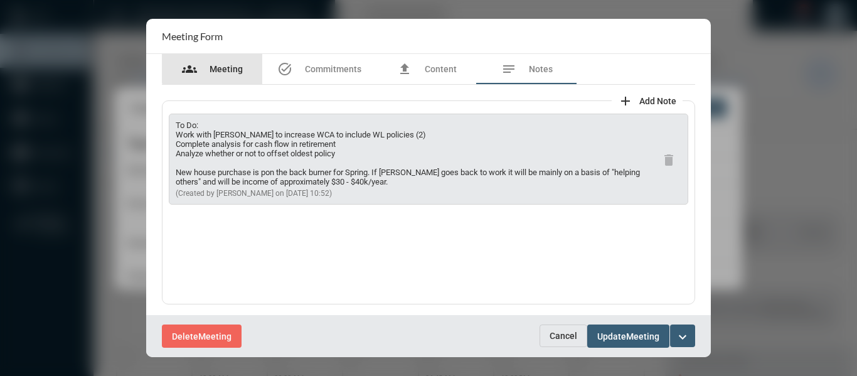
click at [227, 67] on span "Meeting" at bounding box center [226, 69] width 33 height 10
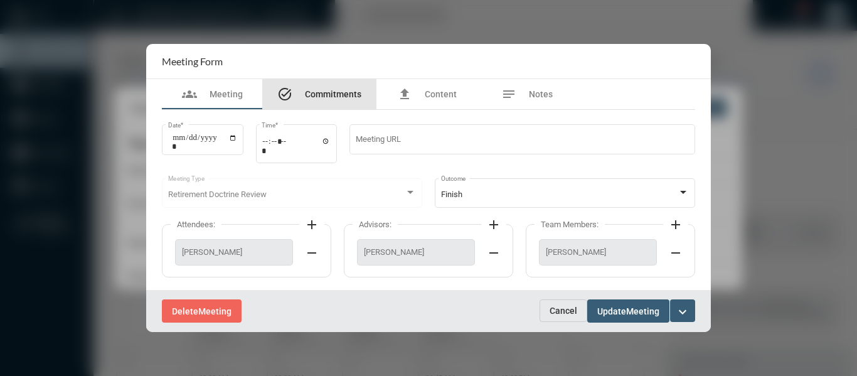
click at [333, 96] on span "Commitments" at bounding box center [333, 94] width 56 height 10
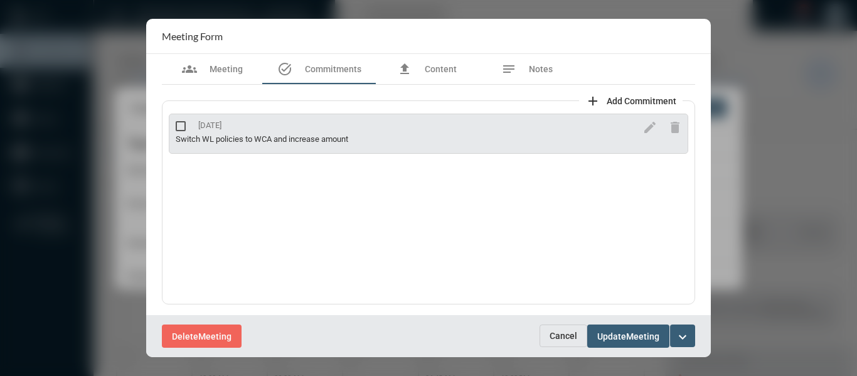
click at [640, 94] on button "add Add Commitment" at bounding box center [631, 100] width 104 height 25
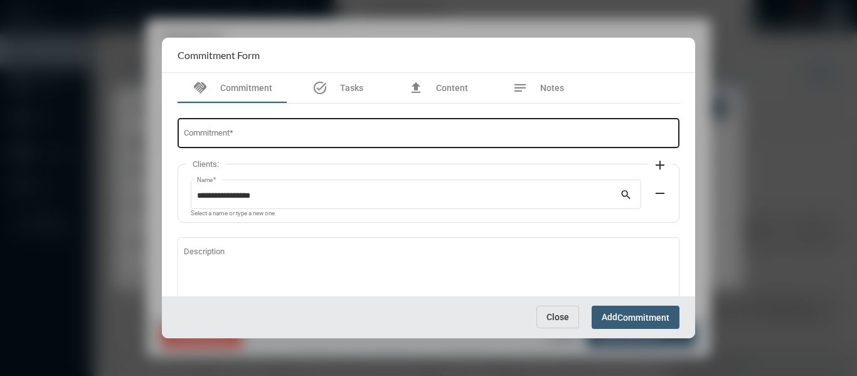
click at [321, 129] on div "Commitment *" at bounding box center [429, 132] width 490 height 32
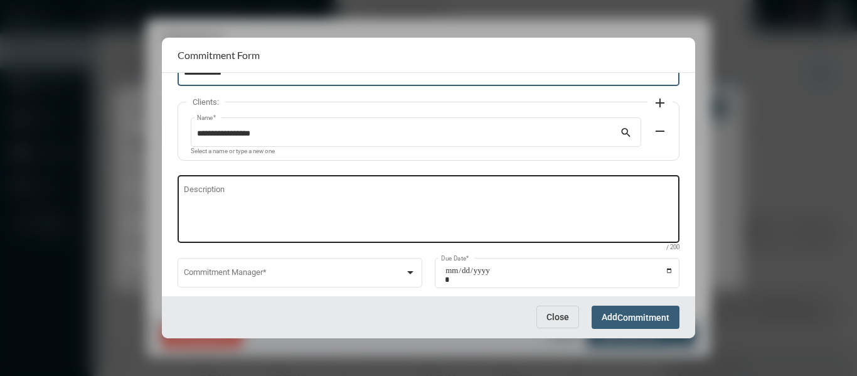
scroll to position [63, 0]
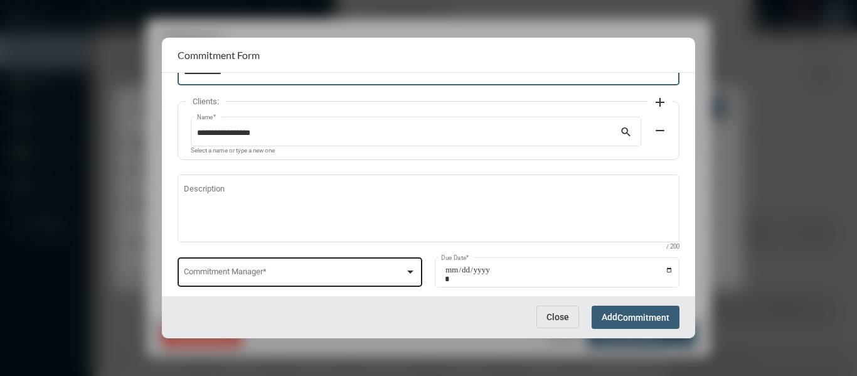
type input "**********"
click at [409, 274] on div at bounding box center [410, 272] width 11 height 10
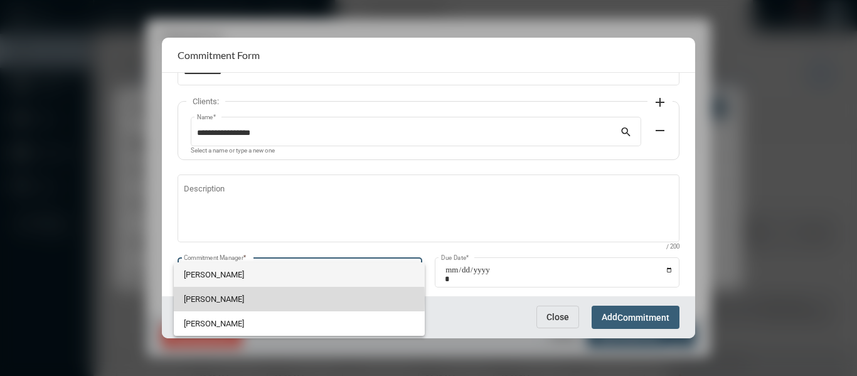
click at [200, 299] on span "[PERSON_NAME]" at bounding box center [299, 299] width 231 height 24
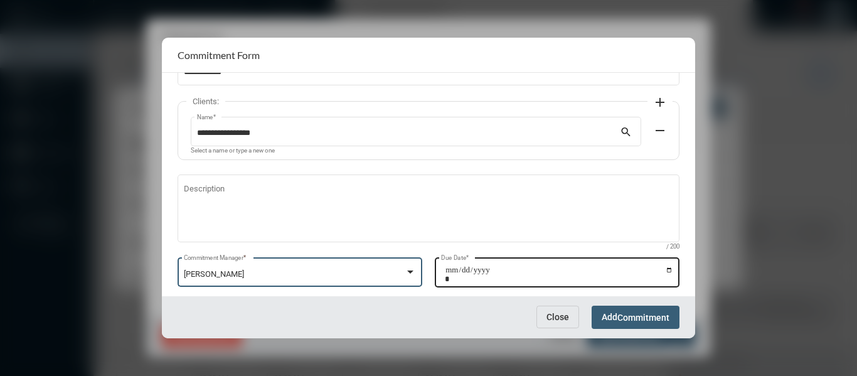
click at [667, 268] on input "Due Date *" at bounding box center [559, 274] width 228 height 18
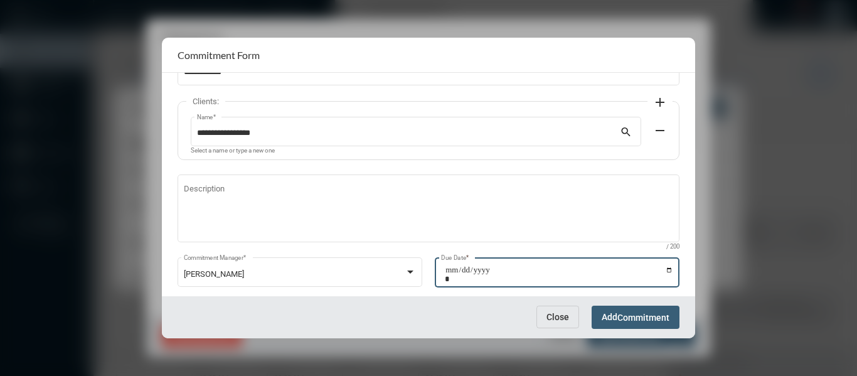
type input "**********"
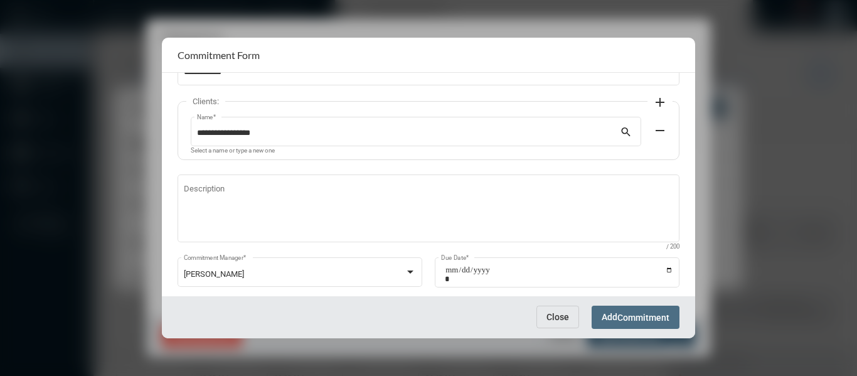
click at [639, 318] on span "Commitment" at bounding box center [644, 318] width 52 height 10
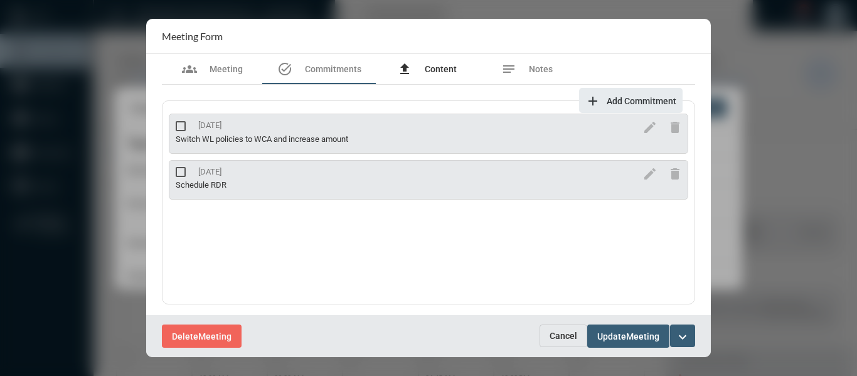
click at [450, 67] on span "Content" at bounding box center [441, 69] width 32 height 10
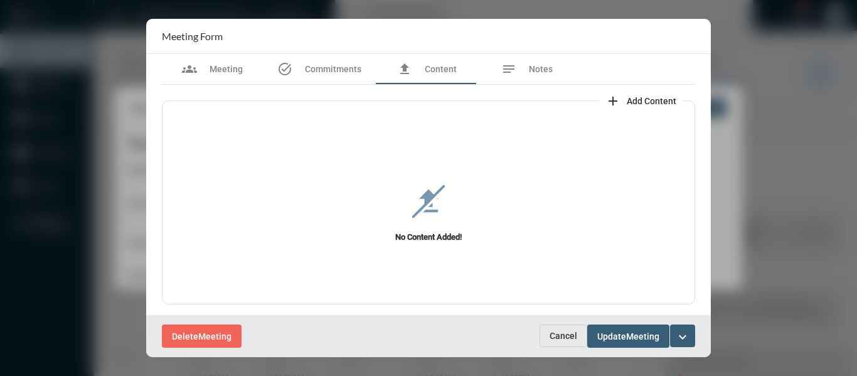
click at [662, 97] on span "Add Content" at bounding box center [652, 101] width 50 height 10
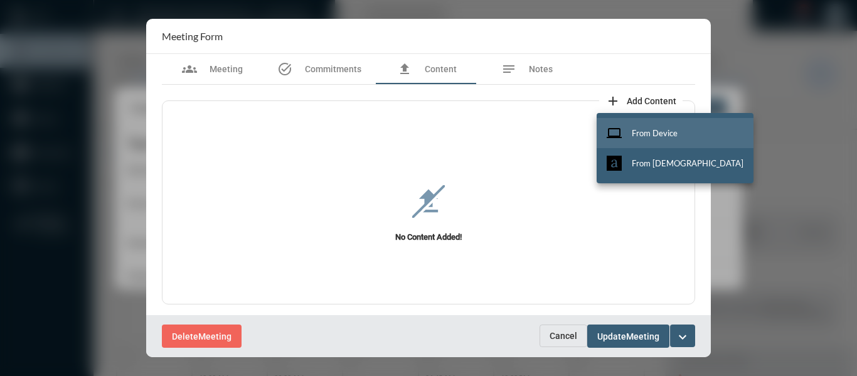
click at [657, 128] on span "From Device" at bounding box center [655, 133] width 46 height 10
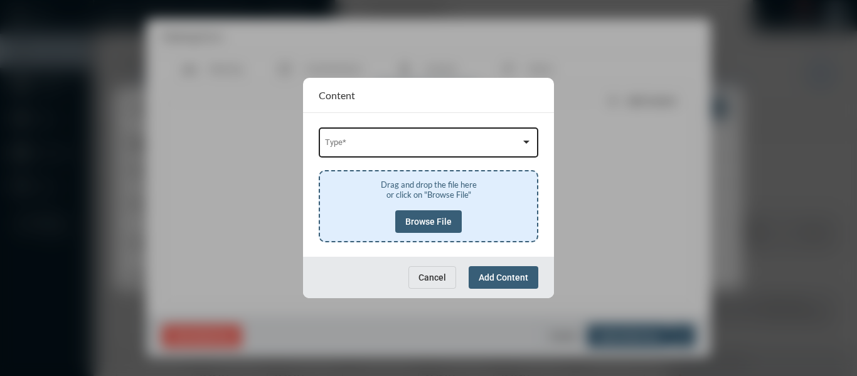
click at [410, 134] on div "Type *" at bounding box center [429, 142] width 208 height 32
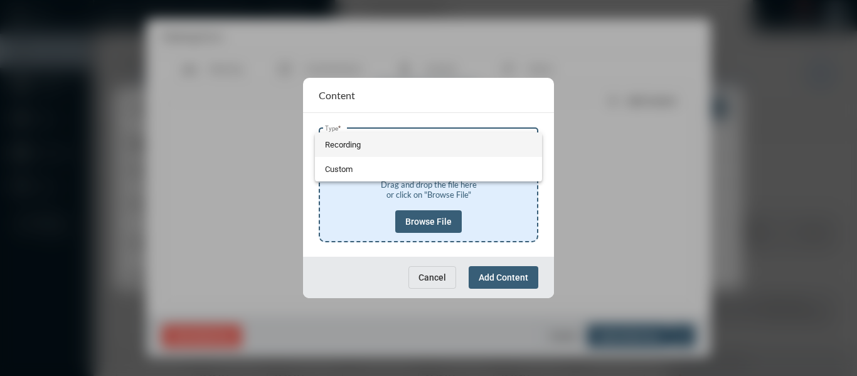
click at [352, 143] on span "Recording" at bounding box center [429, 144] width 208 height 24
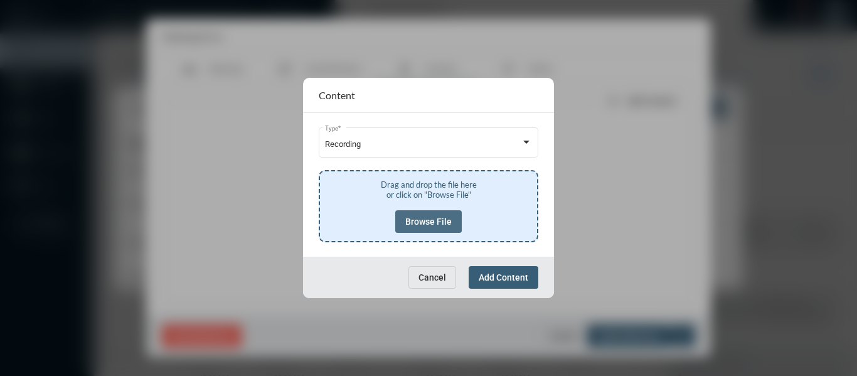
click at [425, 220] on span "Browse File" at bounding box center [428, 222] width 46 height 10
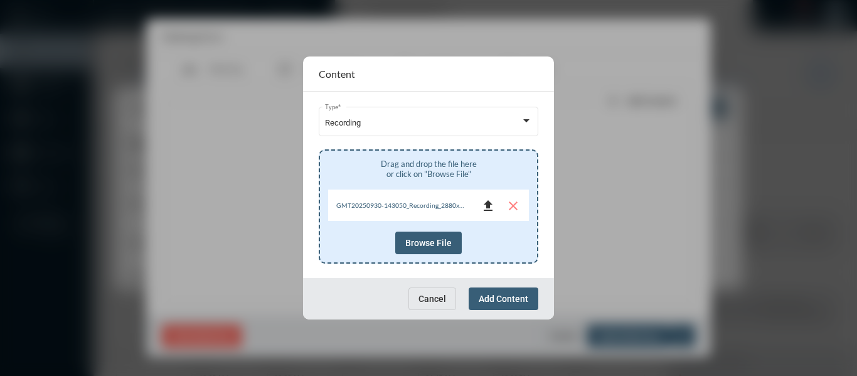
click at [490, 208] on mat-icon "file_upload" at bounding box center [488, 205] width 15 height 15
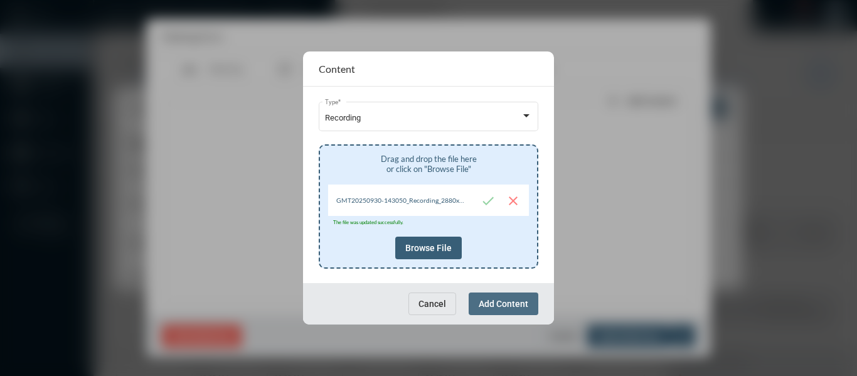
click at [509, 309] on button "Add Content" at bounding box center [504, 303] width 70 height 23
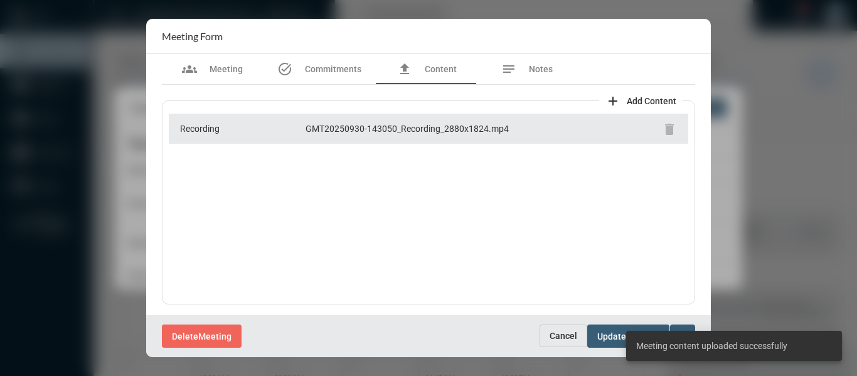
scroll to position [1, 0]
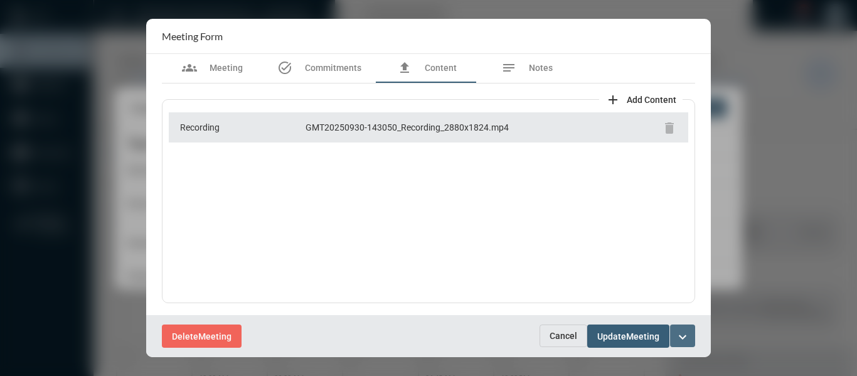
click at [687, 335] on mat-icon "expand_more" at bounding box center [682, 337] width 15 height 15
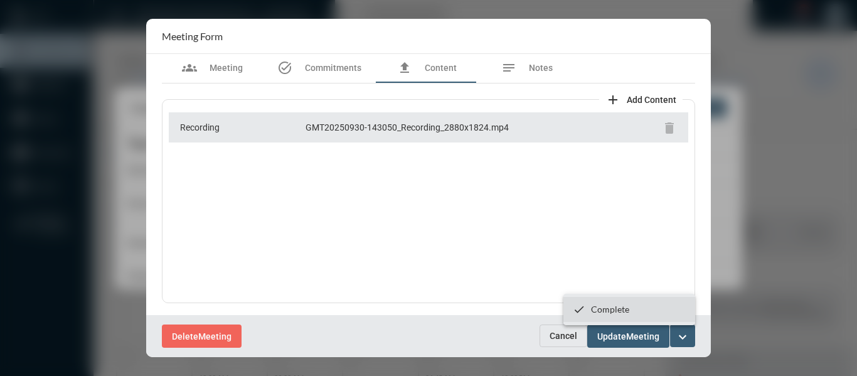
click at [616, 309] on p "Complete" at bounding box center [610, 309] width 38 height 11
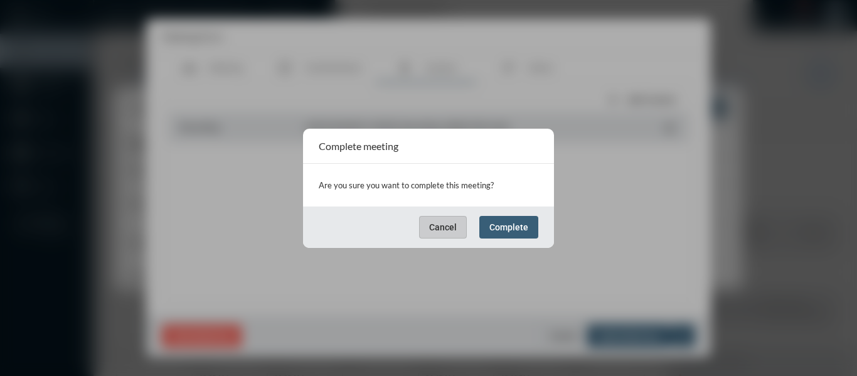
click at [508, 227] on span "Complete" at bounding box center [509, 227] width 39 height 10
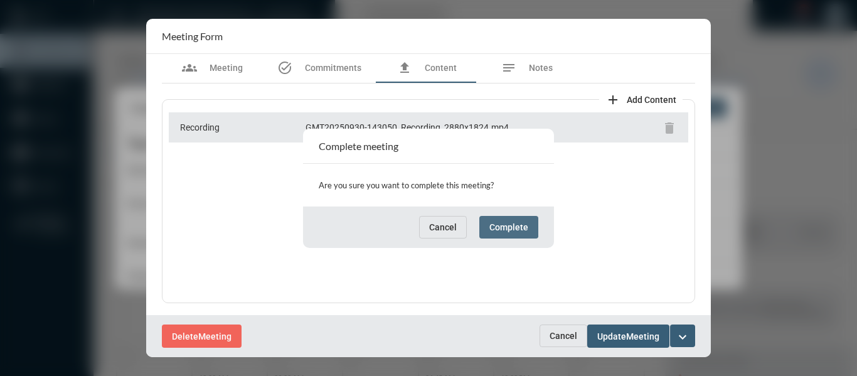
scroll to position [0, 0]
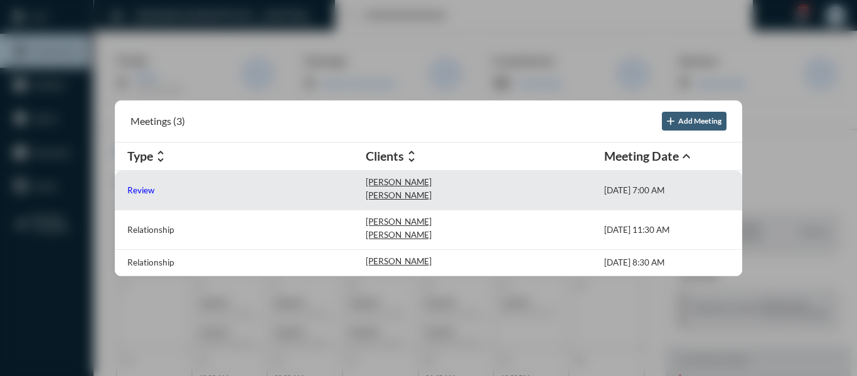
click at [141, 190] on p "Review" at bounding box center [140, 190] width 27 height 10
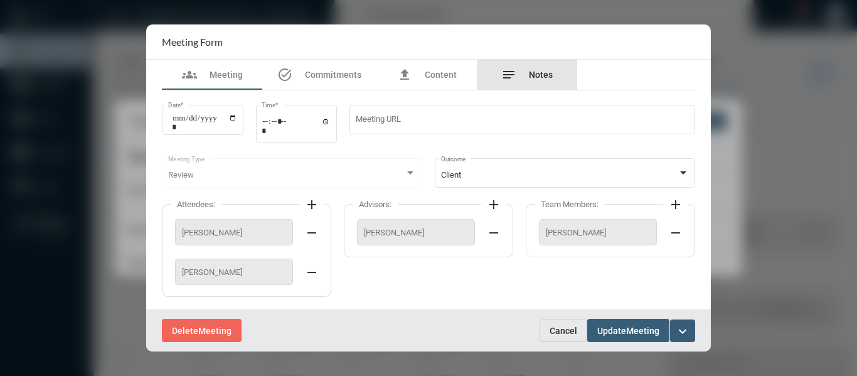
click at [532, 75] on span "Notes" at bounding box center [541, 75] width 24 height 10
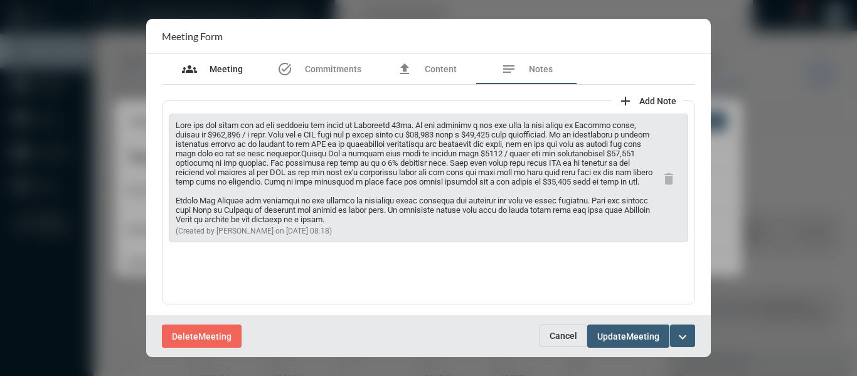
click at [223, 66] on span "Meeting" at bounding box center [226, 69] width 33 height 10
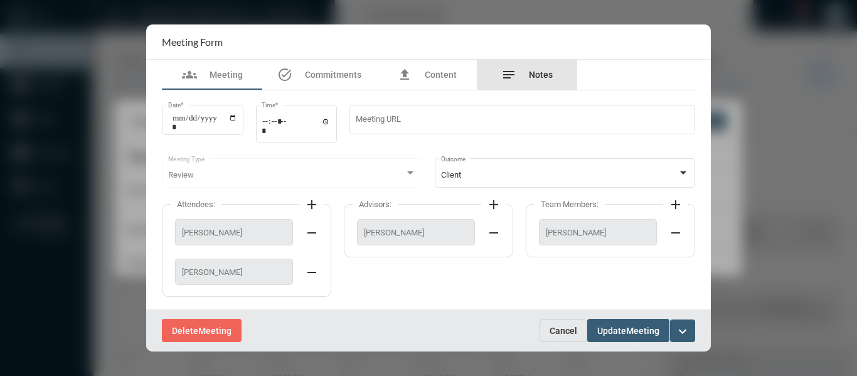
click at [543, 71] on span "Notes" at bounding box center [541, 75] width 24 height 10
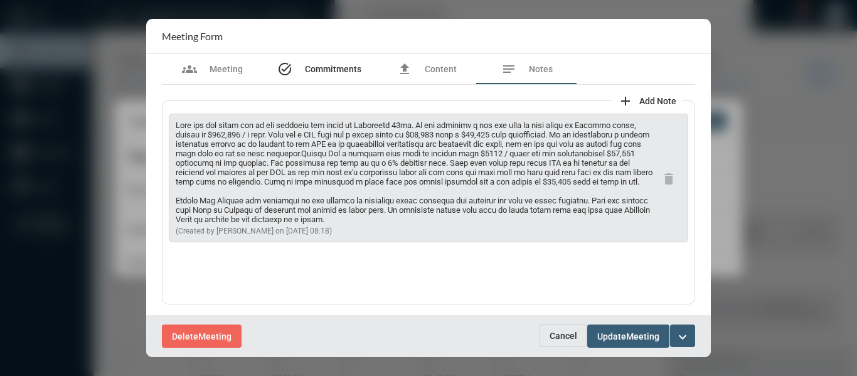
click at [306, 68] on span "Commitments" at bounding box center [333, 69] width 56 height 10
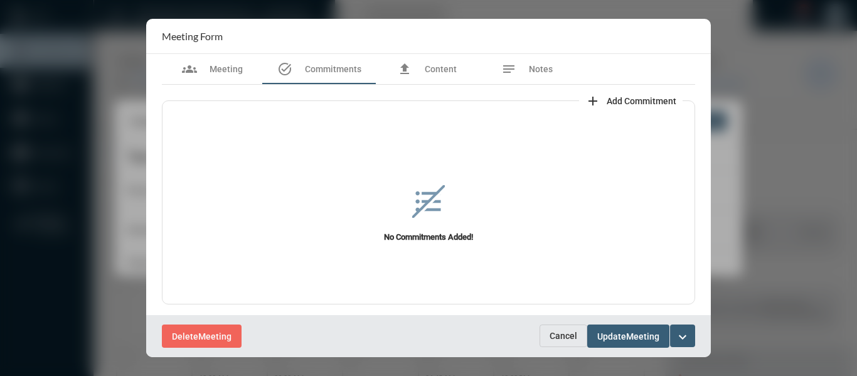
click at [631, 103] on span "Add Commitment" at bounding box center [642, 101] width 70 height 10
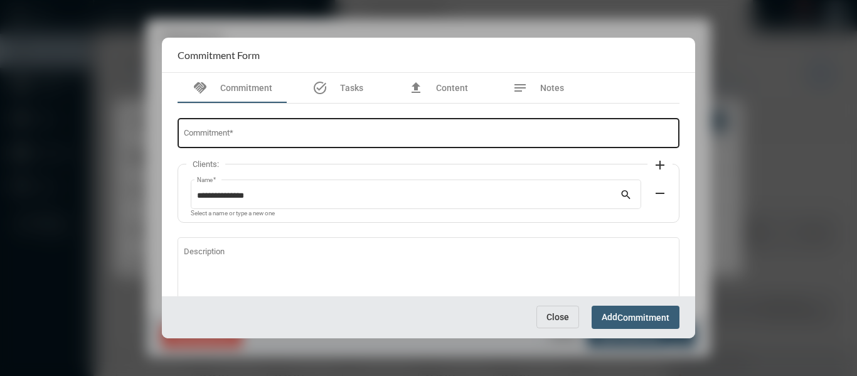
click at [318, 132] on input "Commitment *" at bounding box center [429, 135] width 490 height 9
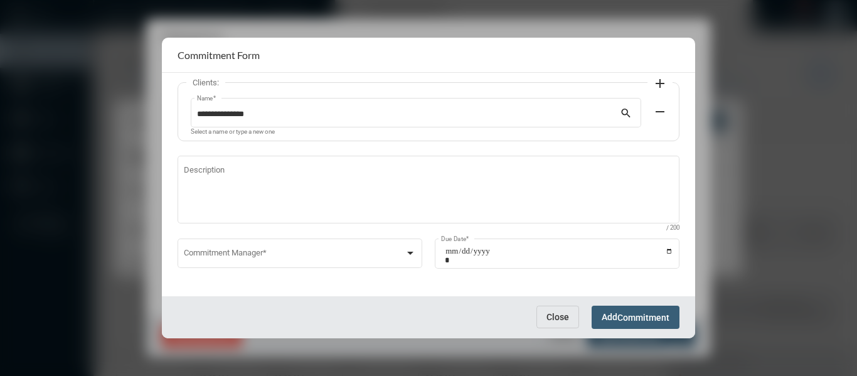
scroll to position [85, 0]
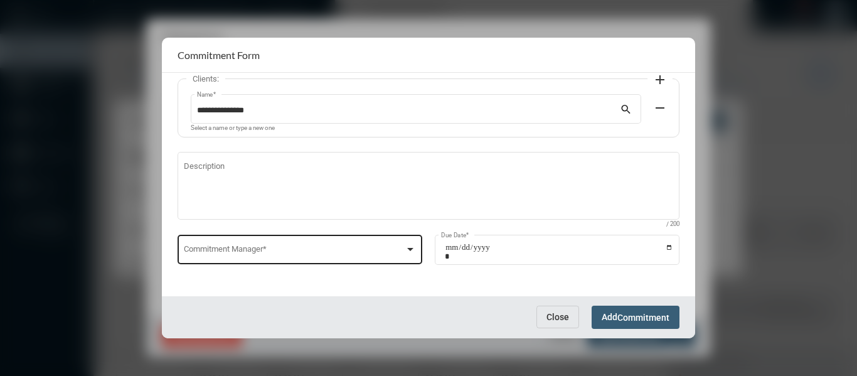
type input "**********"
click at [412, 248] on div at bounding box center [410, 249] width 6 height 3
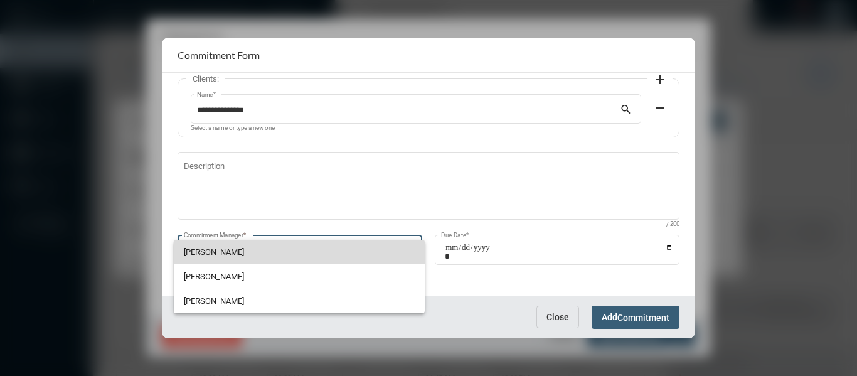
click at [211, 249] on span "[PERSON_NAME]" at bounding box center [299, 252] width 231 height 24
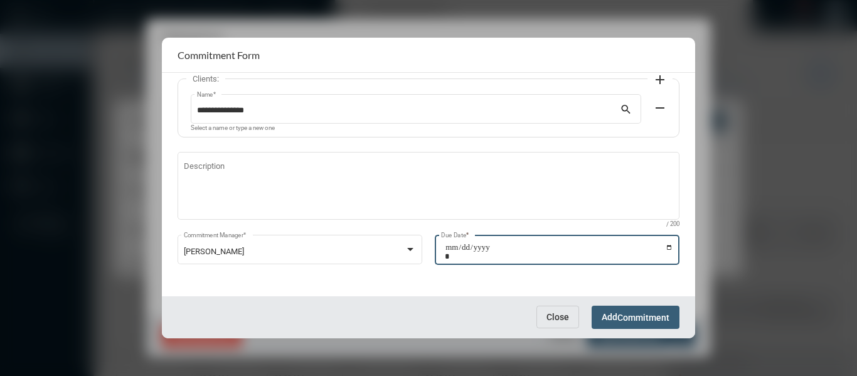
click at [667, 250] on input "Due Date *" at bounding box center [559, 252] width 228 height 18
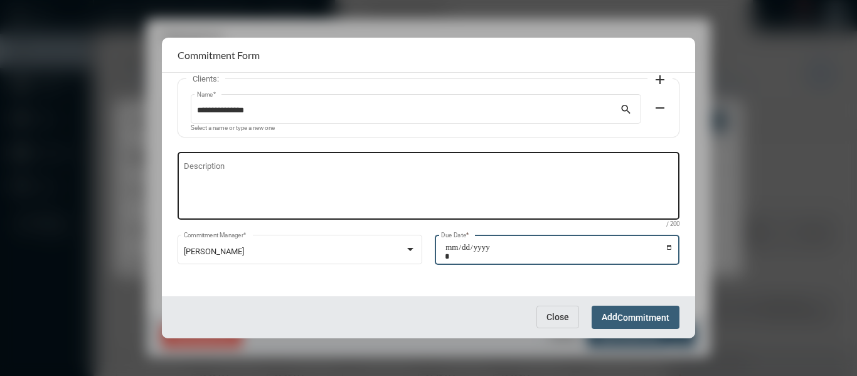
type input "**********"
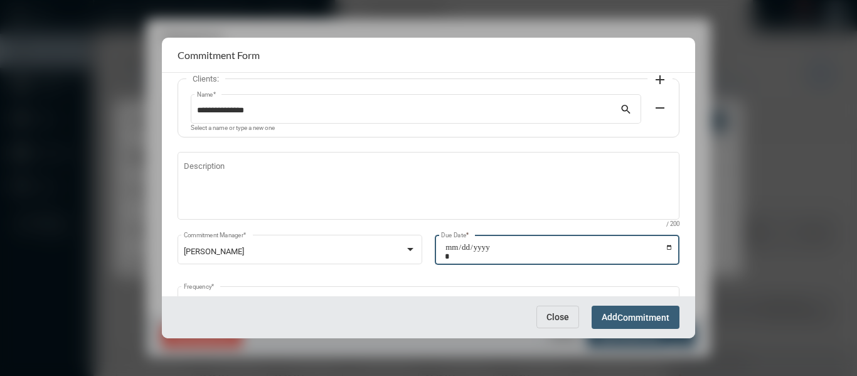
click at [650, 323] on button "Add Commitment" at bounding box center [636, 317] width 88 height 23
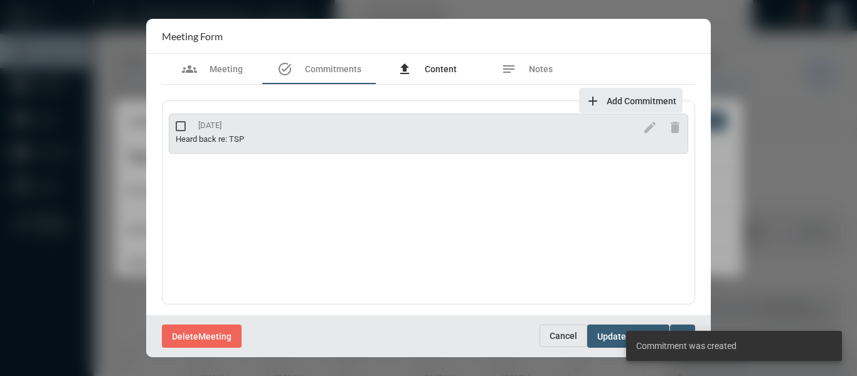
click at [445, 63] on div "file_upload Content" at bounding box center [427, 69] width 60 height 15
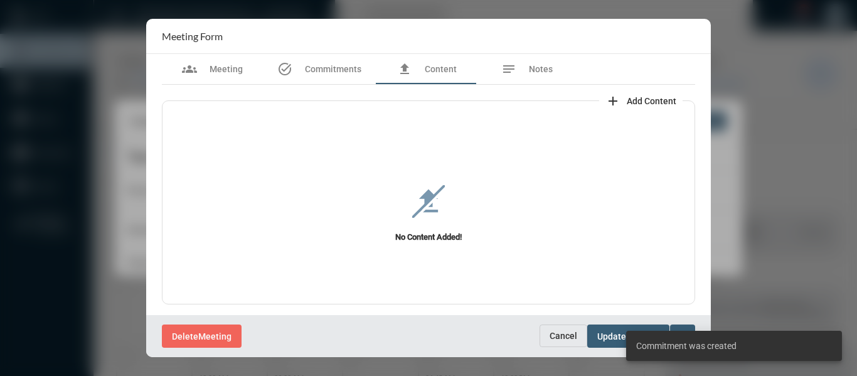
click at [639, 96] on span "Add Content" at bounding box center [652, 101] width 50 height 10
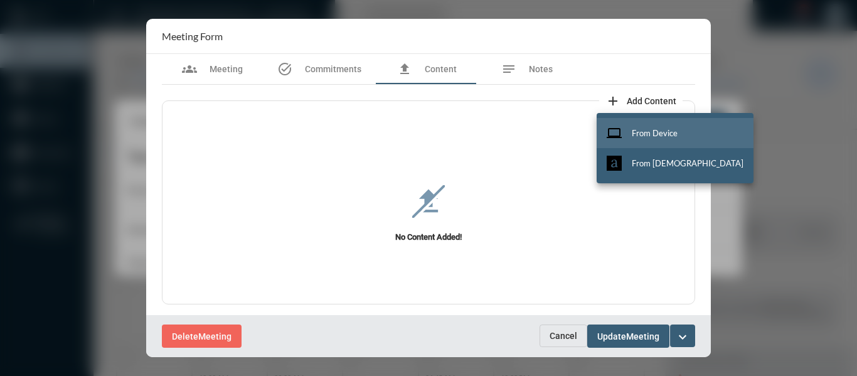
click at [659, 134] on span "From Device" at bounding box center [655, 133] width 46 height 10
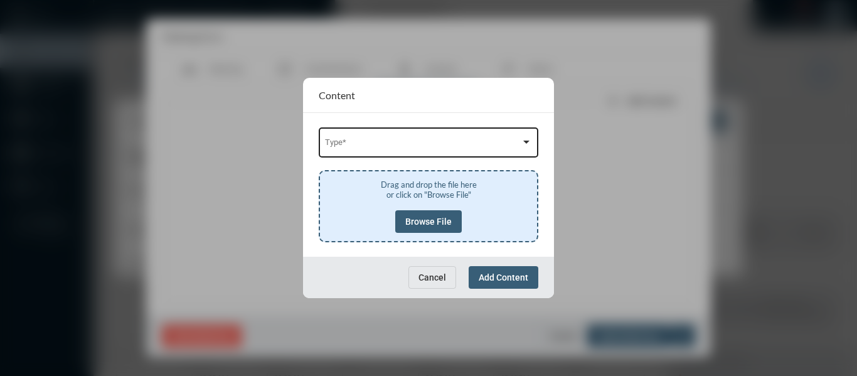
click at [355, 141] on span at bounding box center [423, 144] width 196 height 9
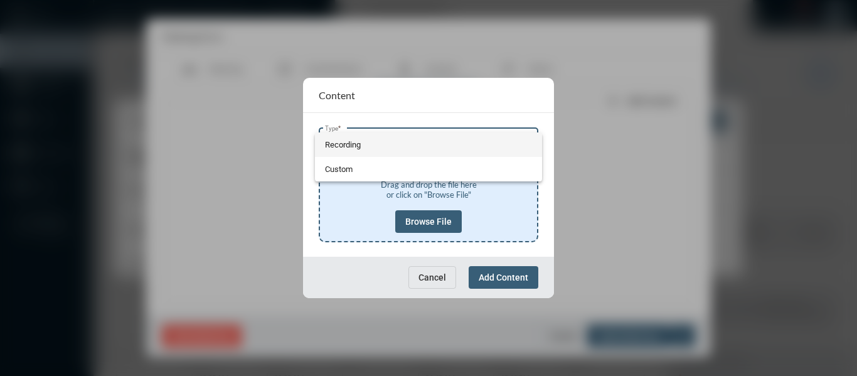
click at [343, 141] on span "Recording" at bounding box center [429, 144] width 208 height 24
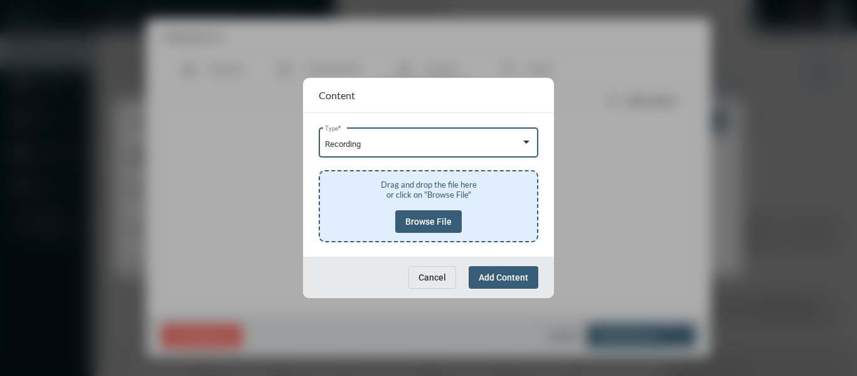
click at [424, 215] on button "Browse File" at bounding box center [428, 221] width 67 height 23
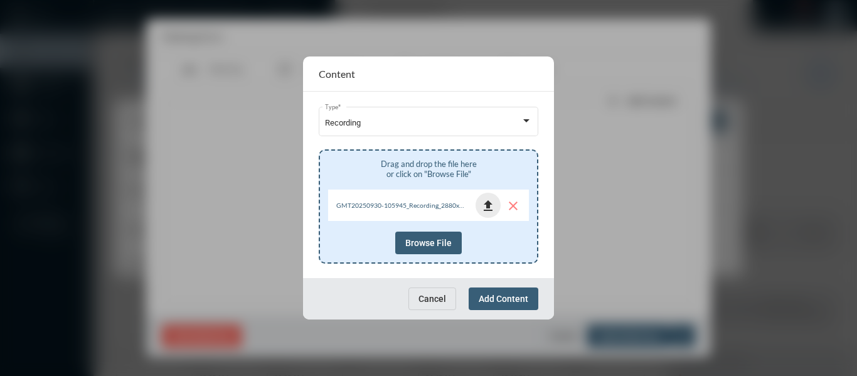
click at [489, 204] on mat-icon "file_upload" at bounding box center [488, 205] width 15 height 15
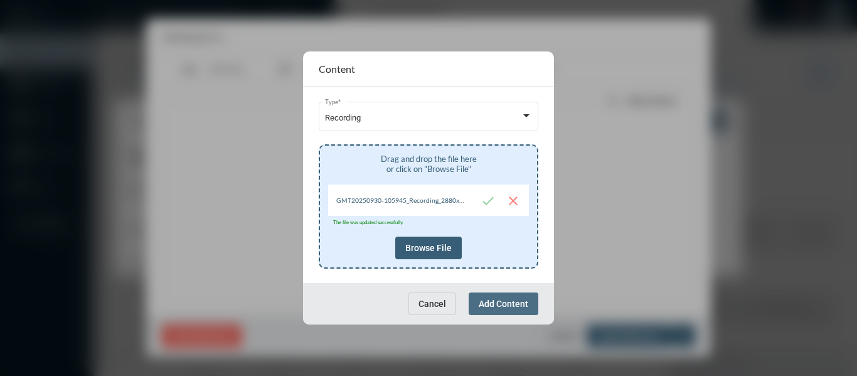
click at [502, 300] on span "Add Content" at bounding box center [504, 304] width 50 height 10
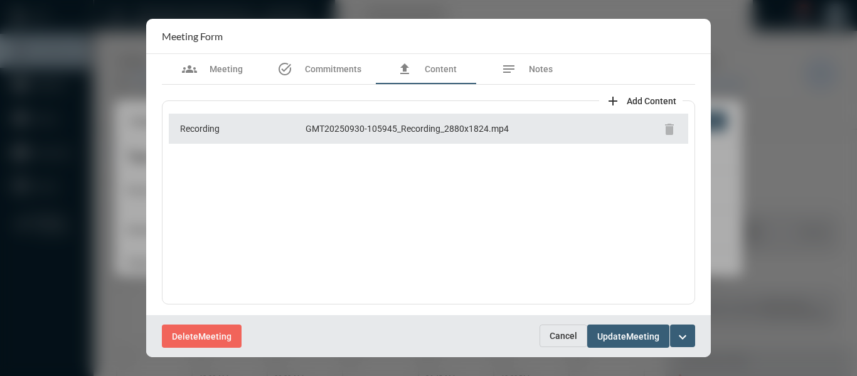
click at [682, 333] on mat-icon "expand_more" at bounding box center [682, 337] width 15 height 15
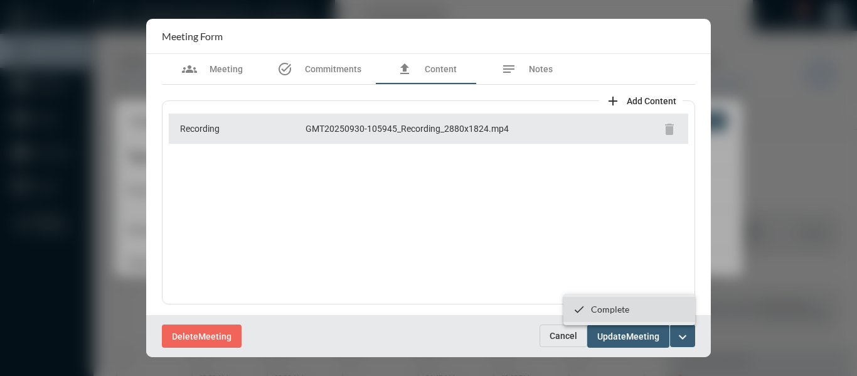
click at [599, 308] on p "Complete" at bounding box center [610, 309] width 38 height 11
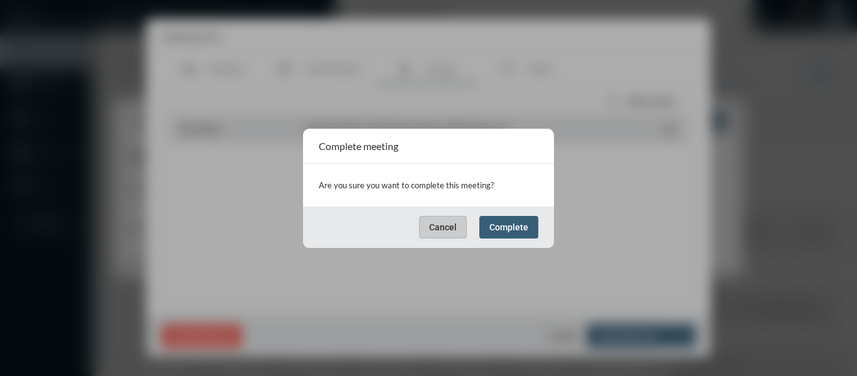
click at [519, 226] on span "Complete" at bounding box center [509, 227] width 39 height 10
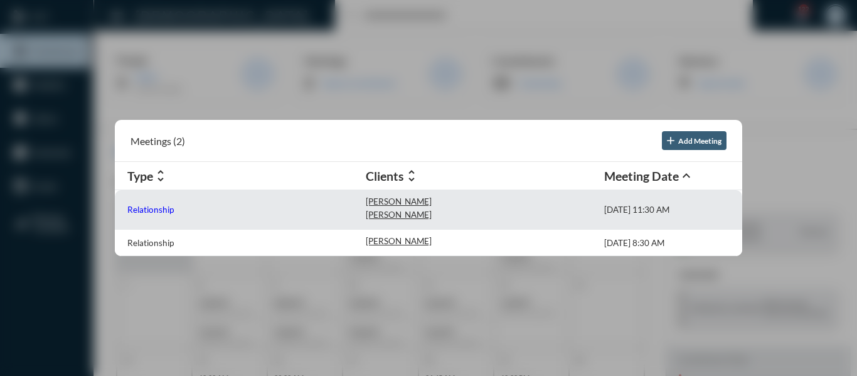
click at [142, 208] on p "Relationship" at bounding box center [150, 210] width 46 height 10
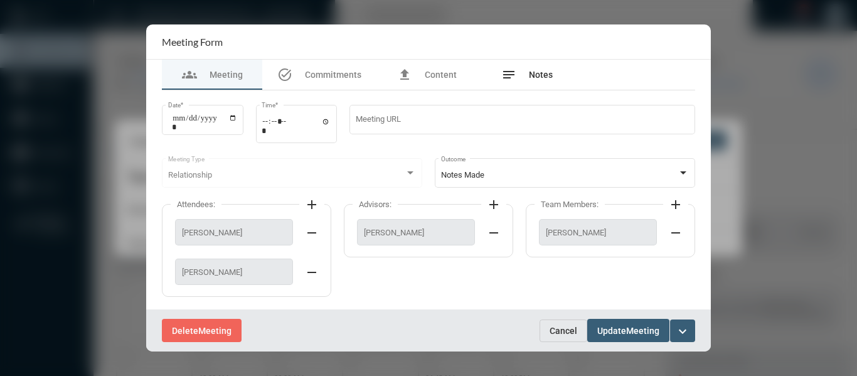
click at [536, 73] on span "Notes" at bounding box center [541, 75] width 24 height 10
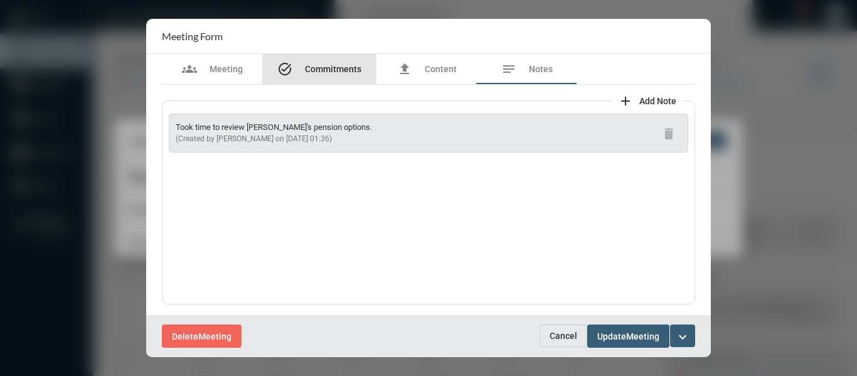
click at [329, 71] on span "Commitments" at bounding box center [333, 69] width 56 height 10
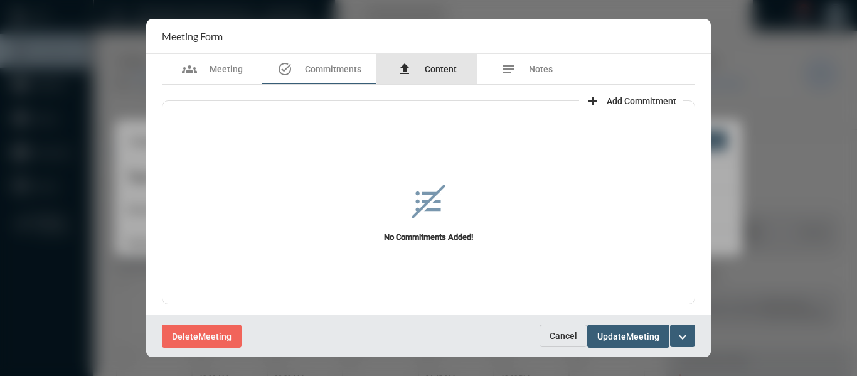
click at [429, 67] on span "Content" at bounding box center [441, 69] width 32 height 10
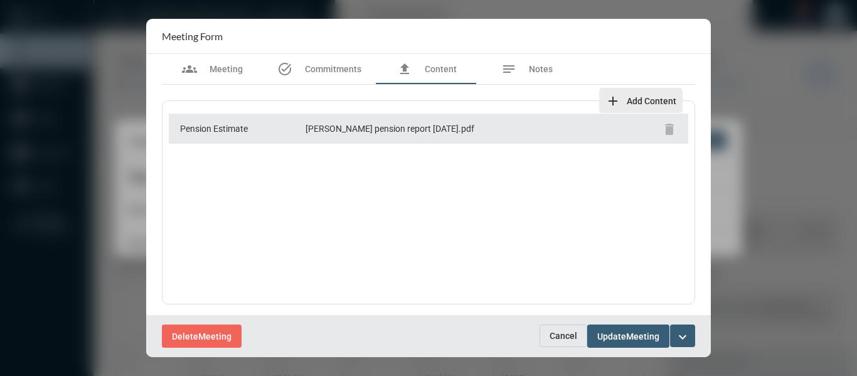
click at [644, 100] on span "Add Content" at bounding box center [652, 101] width 50 height 10
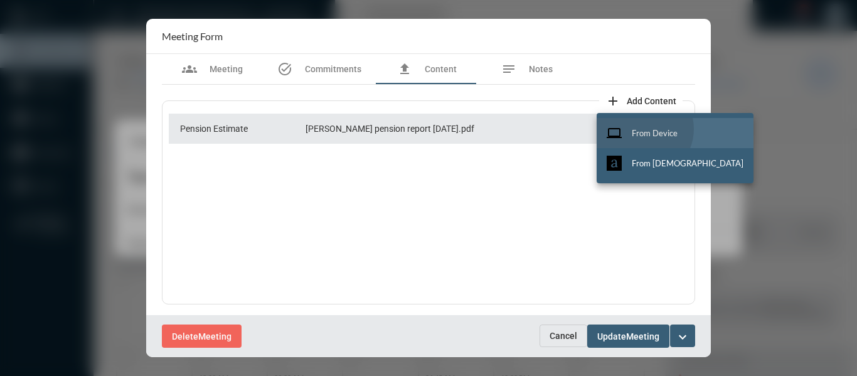
click at [643, 129] on span "From Device" at bounding box center [655, 133] width 46 height 10
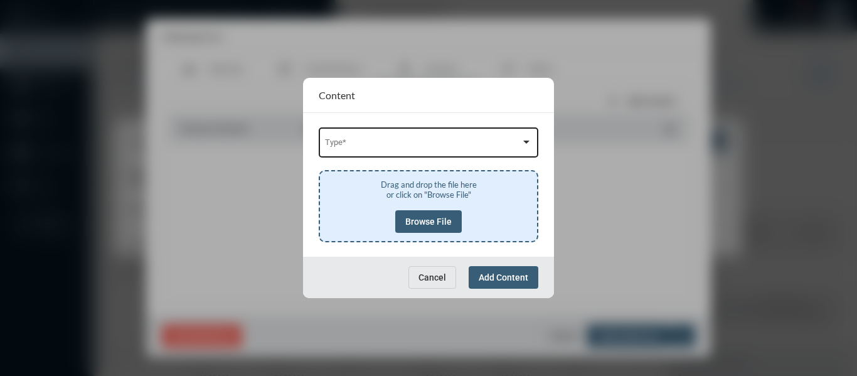
click at [441, 136] on div "Type *" at bounding box center [429, 142] width 208 height 32
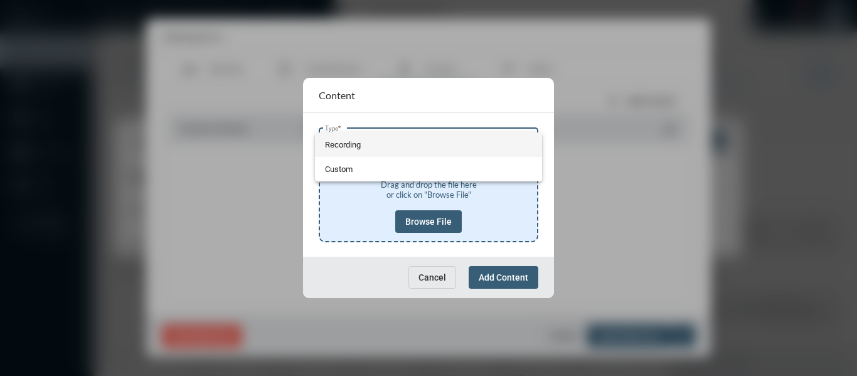
click at [339, 142] on span "Recording" at bounding box center [429, 144] width 208 height 24
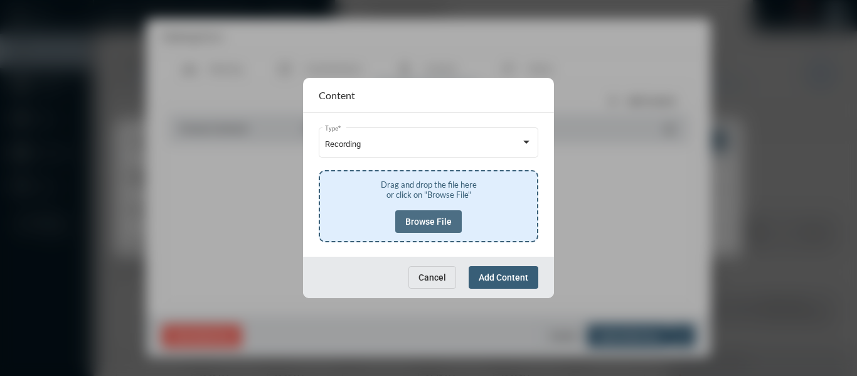
click at [429, 221] on span "Browse File" at bounding box center [428, 222] width 46 height 10
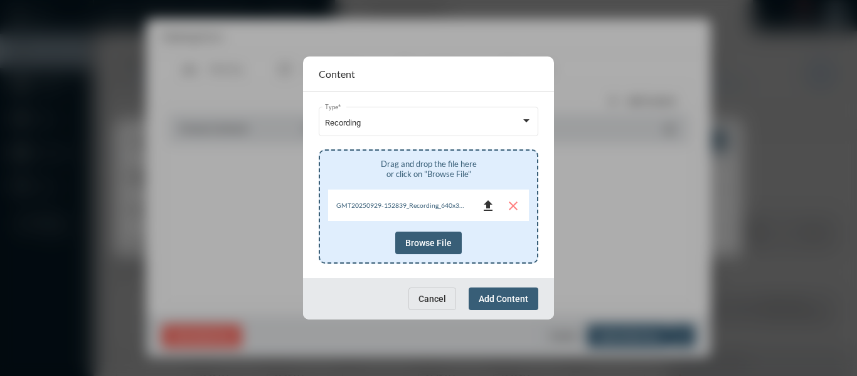
click at [488, 205] on mat-icon "file_upload" at bounding box center [488, 205] width 15 height 15
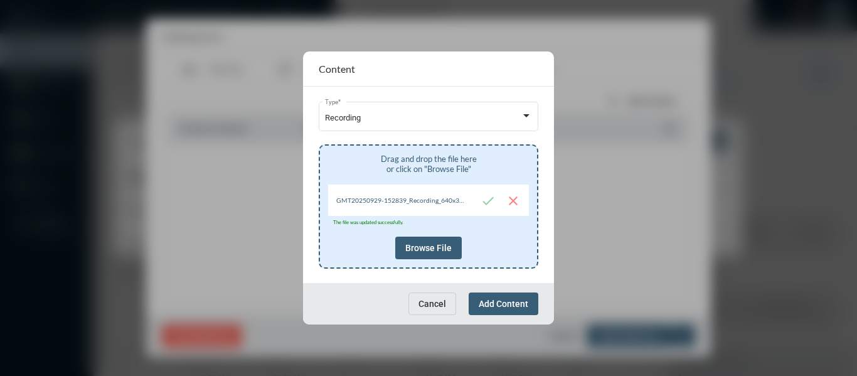
click at [496, 301] on span "Add Content" at bounding box center [504, 304] width 50 height 10
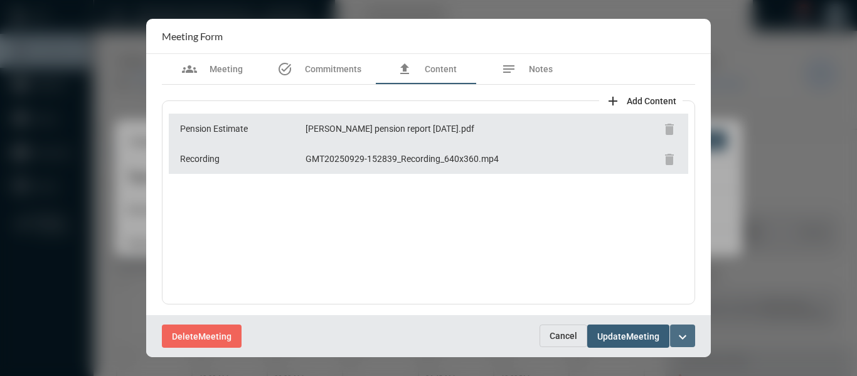
click at [685, 335] on mat-icon "expand_more" at bounding box center [682, 337] width 15 height 15
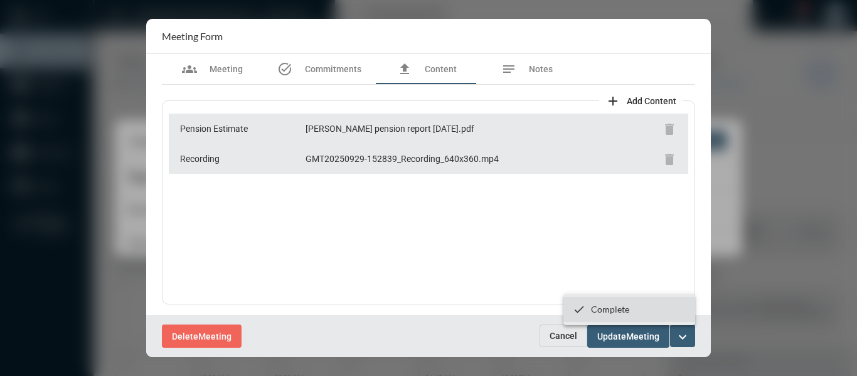
click at [608, 312] on p "Complete" at bounding box center [610, 309] width 38 height 11
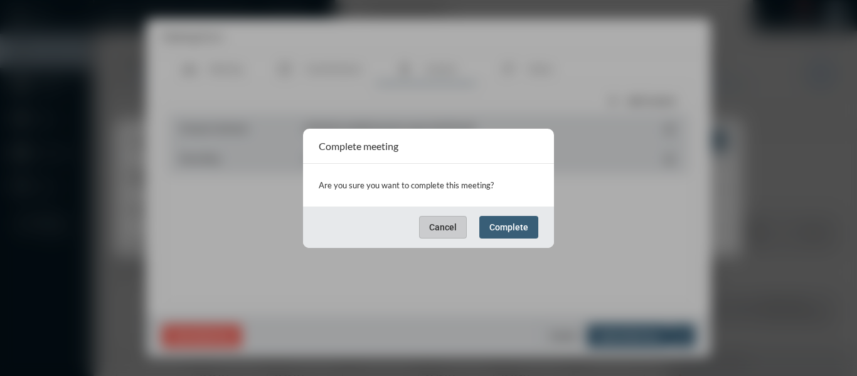
click at [514, 233] on button "Complete" at bounding box center [509, 227] width 59 height 23
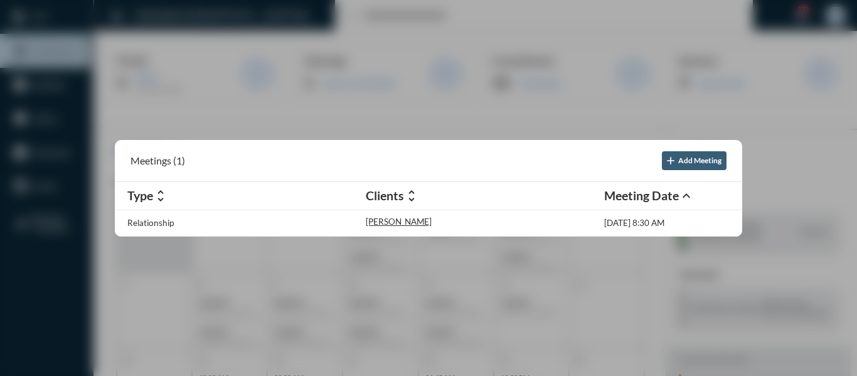
click at [434, 127] on div at bounding box center [428, 188] width 857 height 376
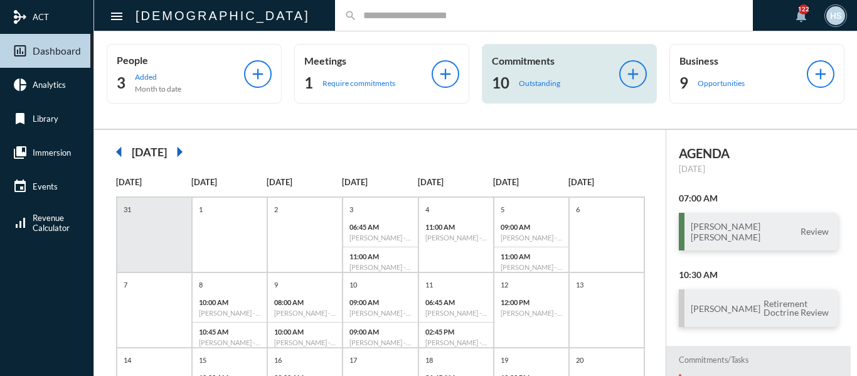
click at [527, 84] on p "Outstanding" at bounding box center [539, 82] width 41 height 9
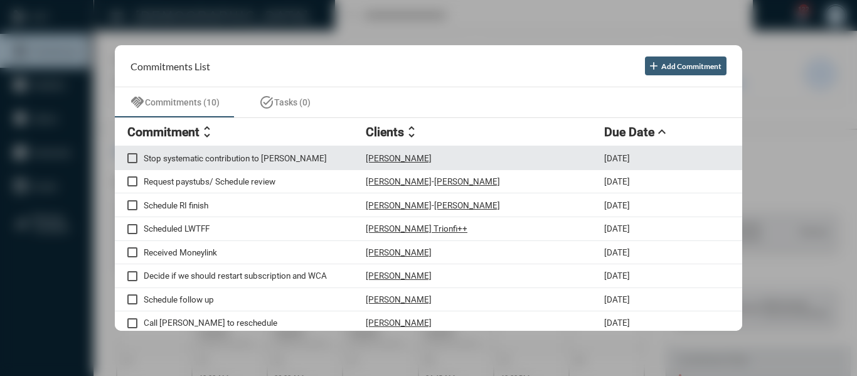
click at [264, 156] on p "Stop systematic contribution to [PERSON_NAME]" at bounding box center [255, 158] width 222 height 10
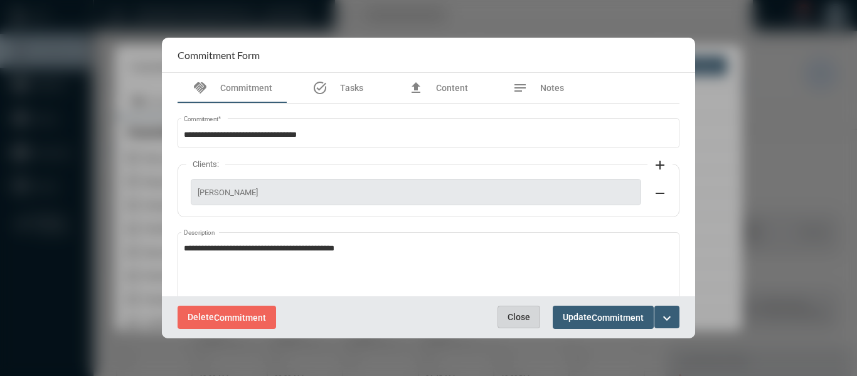
click at [522, 323] on button "Close" at bounding box center [519, 317] width 43 height 23
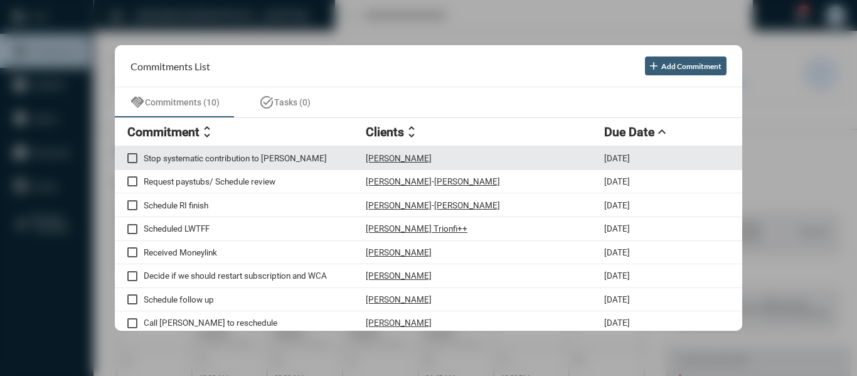
click at [132, 158] on span at bounding box center [132, 158] width 10 height 10
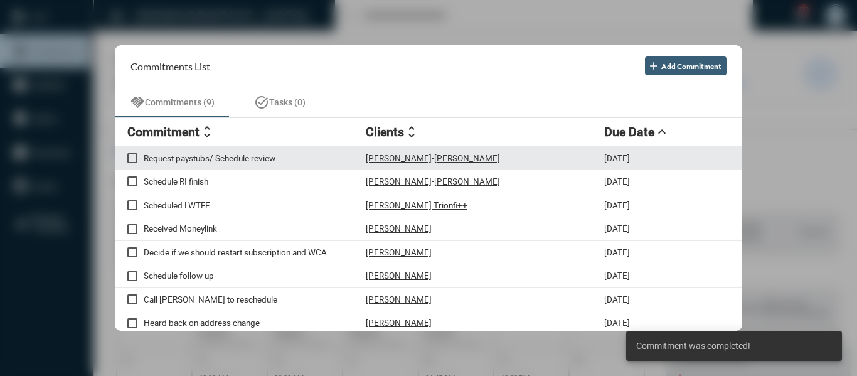
click at [263, 158] on p "Request paystubs/ Schedule review" at bounding box center [255, 158] width 222 height 10
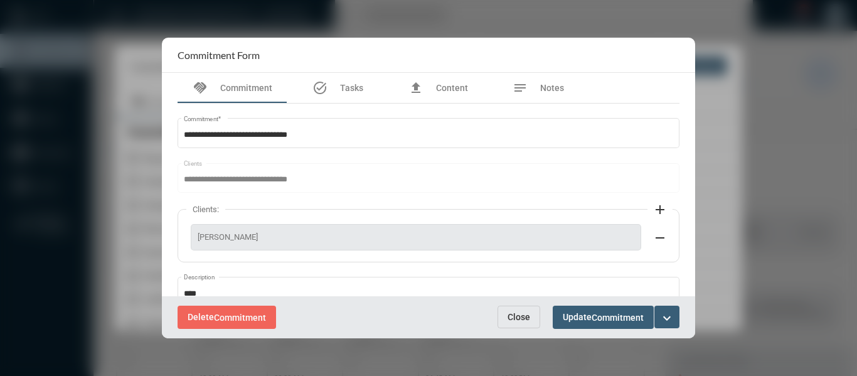
click at [525, 318] on span "Close" at bounding box center [519, 317] width 23 height 10
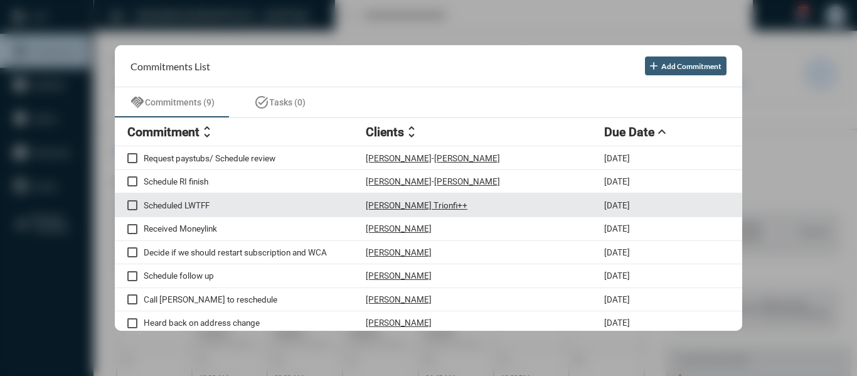
click at [416, 203] on p "[PERSON_NAME] Trionfi++" at bounding box center [417, 205] width 102 height 10
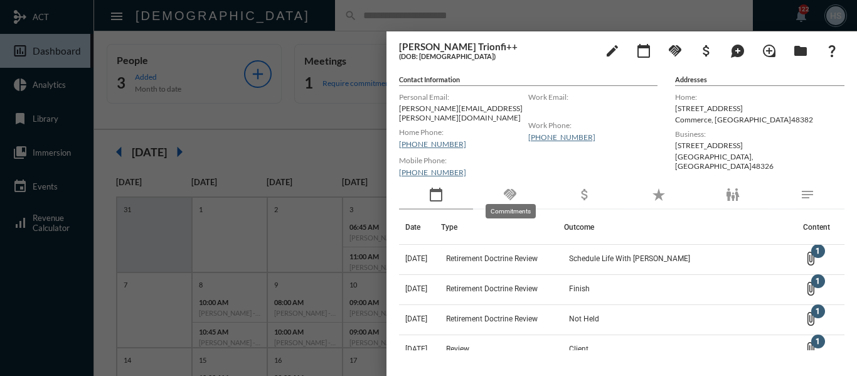
click at [513, 188] on mat-icon "handshake" at bounding box center [510, 194] width 15 height 15
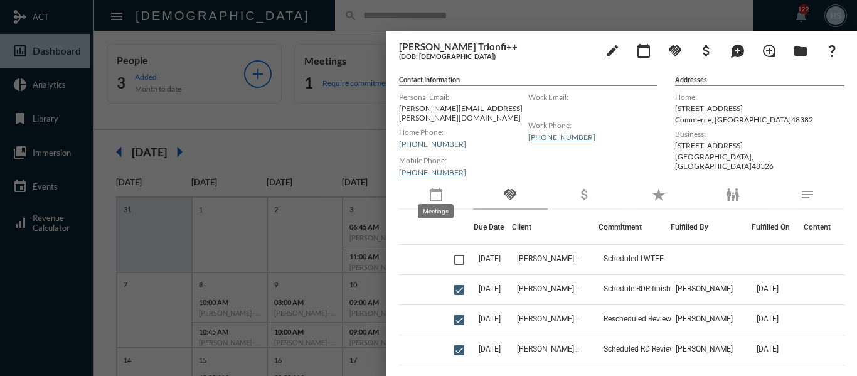
click at [445, 187] on div "calendar_today" at bounding box center [436, 195] width 74 height 29
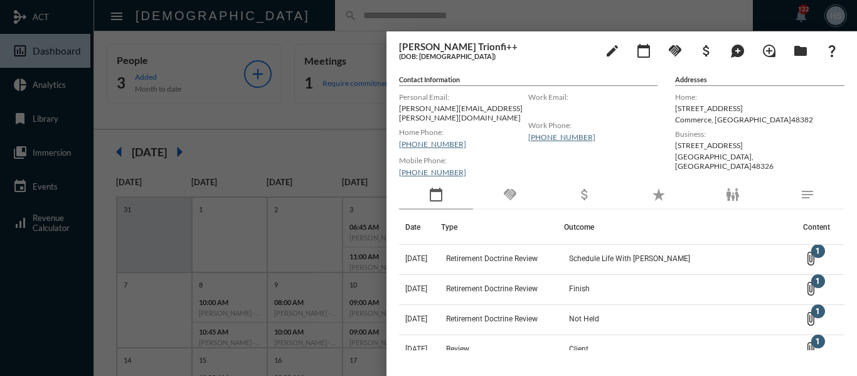
click at [326, 131] on div at bounding box center [428, 188] width 857 height 376
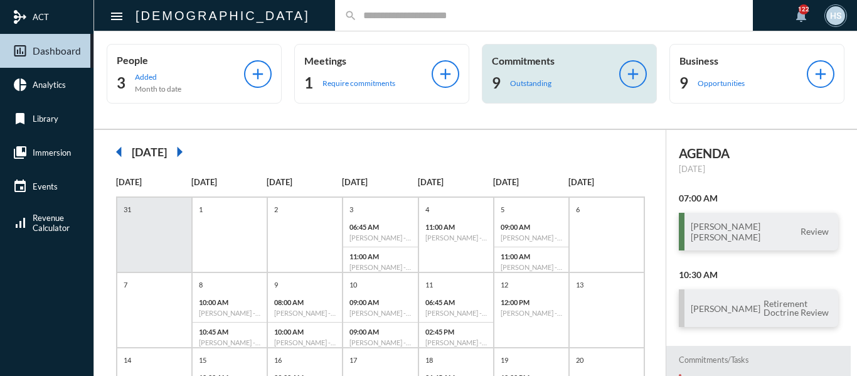
click at [531, 82] on p "Outstanding" at bounding box center [530, 82] width 41 height 9
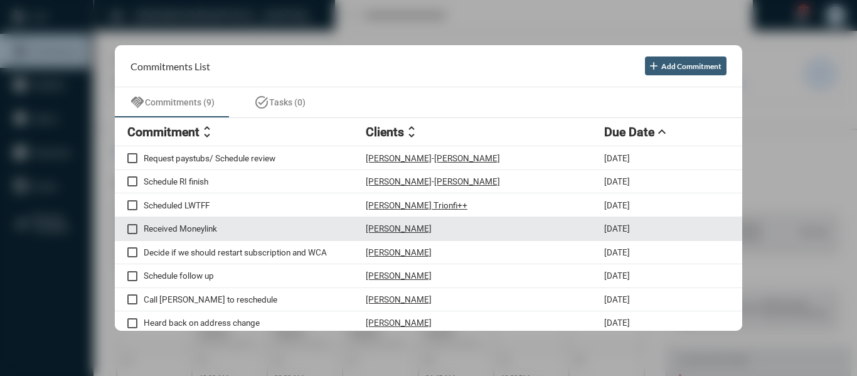
click at [135, 228] on span at bounding box center [132, 229] width 10 height 10
